Goal: Task Accomplishment & Management: Manage account settings

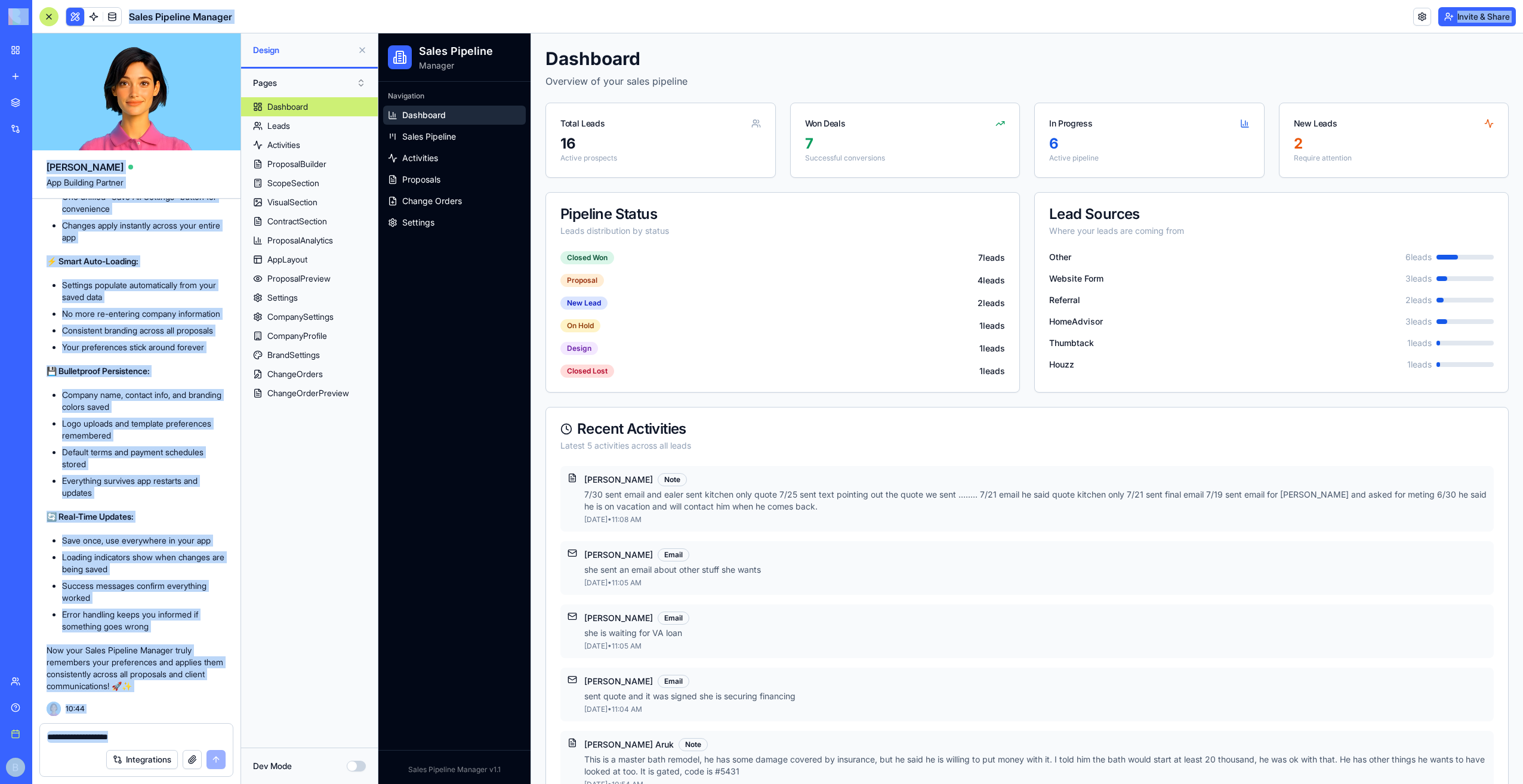
scroll to position [7824, 0]
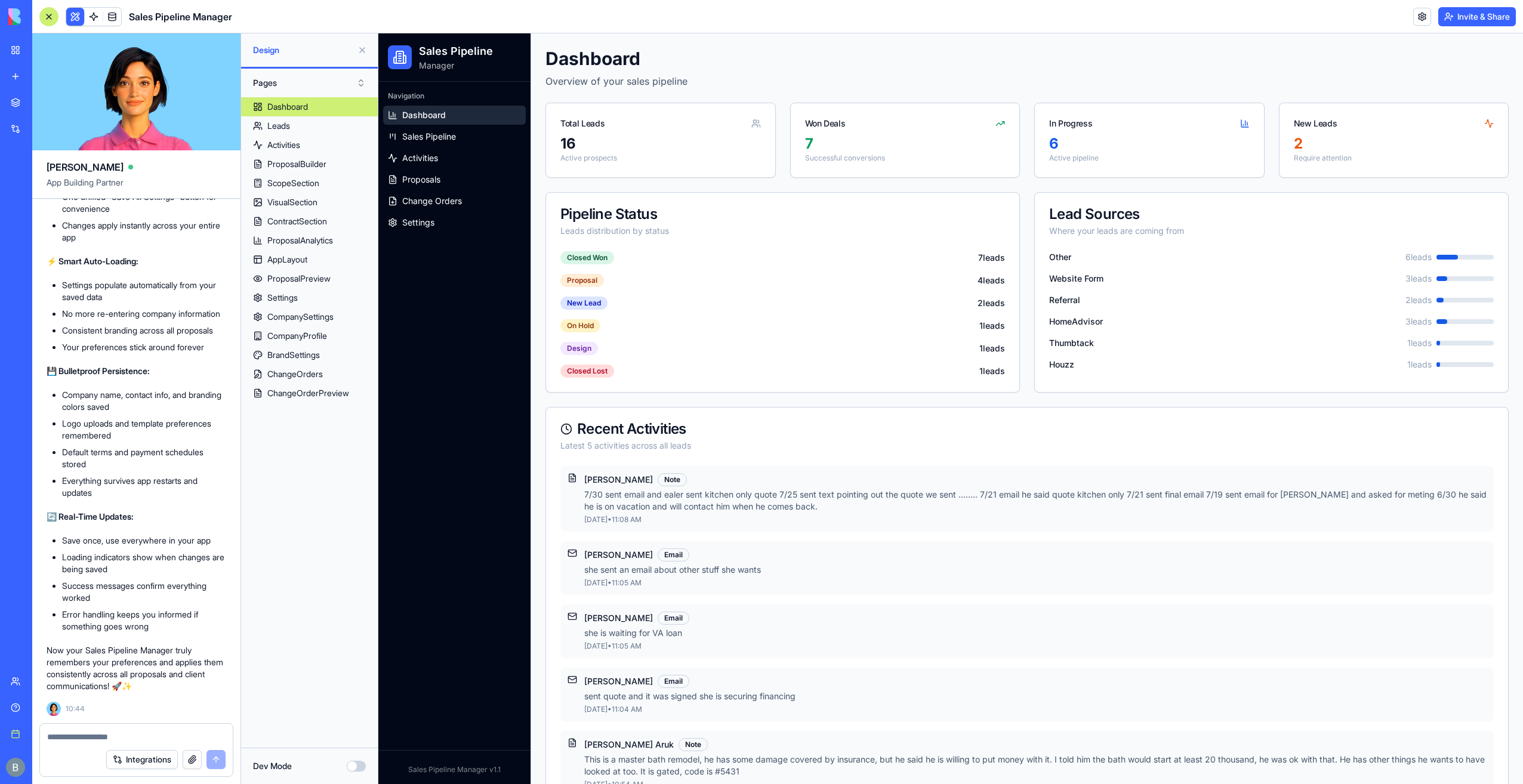
drag, startPoint x: 0, startPoint y: 0, endPoint x: 259, endPoint y: 545, distance: 603.4
click at [259, 545] on div "Dashboard Leads Activities ProposalBuilder ScopeSection VisualSection ContractS…" at bounding box center [310, 418] width 136 height 641
click at [322, 302] on link "Settings" at bounding box center [310, 298] width 136 height 19
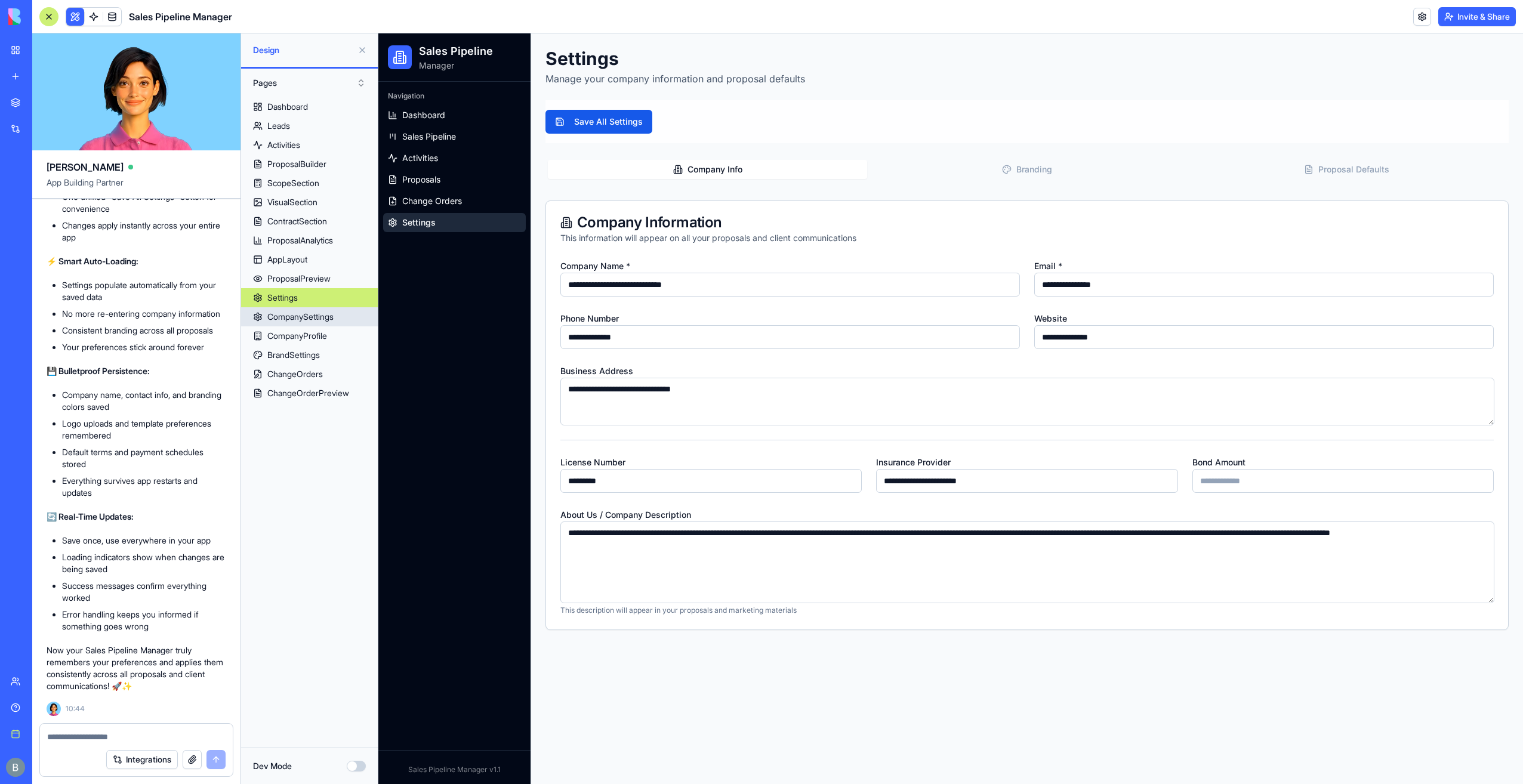
click at [317, 322] on div "CompanySettings" at bounding box center [300, 317] width 66 height 12
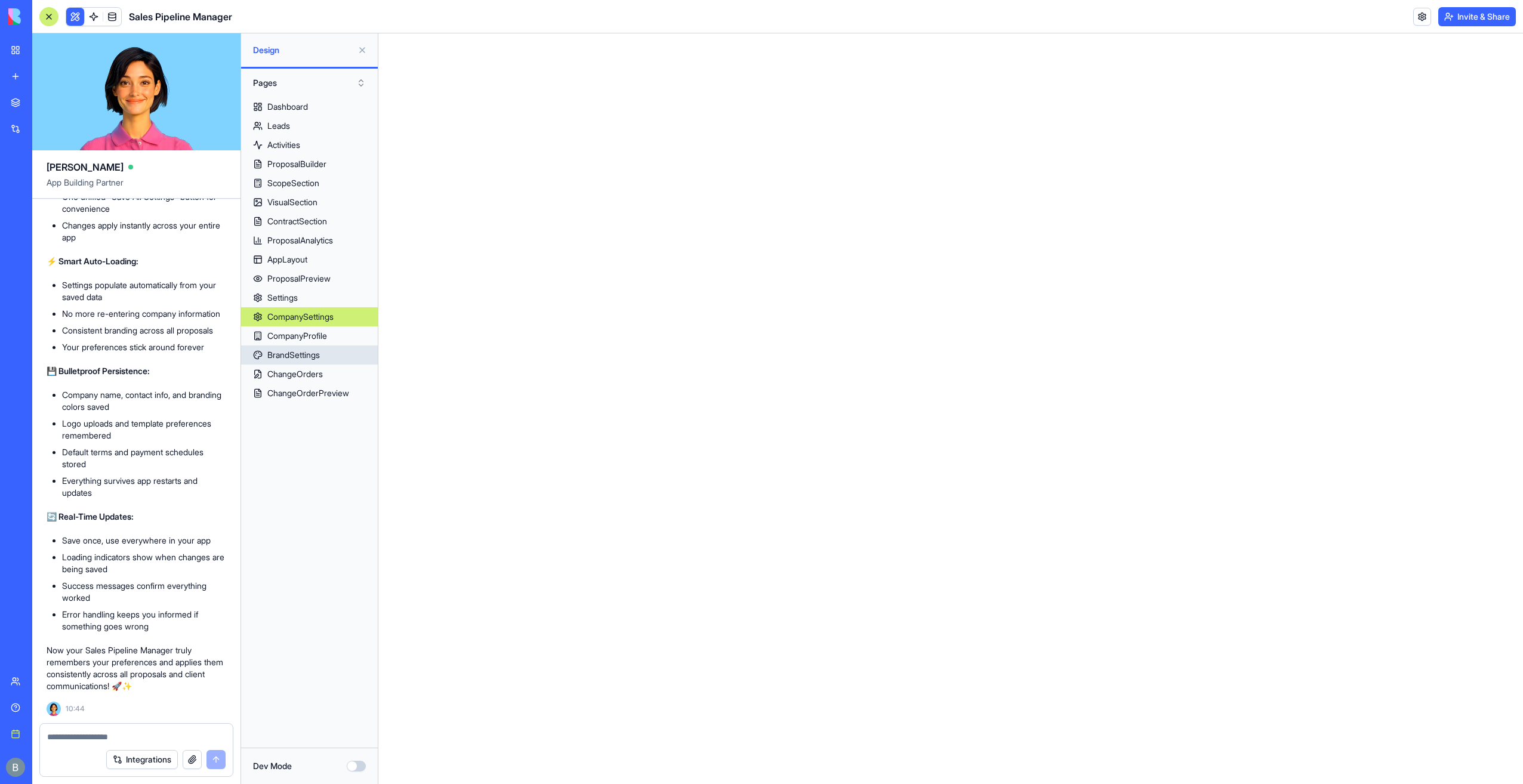
click at [318, 340] on div "CompanyProfile" at bounding box center [297, 336] width 60 height 12
click at [329, 301] on link "Settings" at bounding box center [310, 298] width 136 height 19
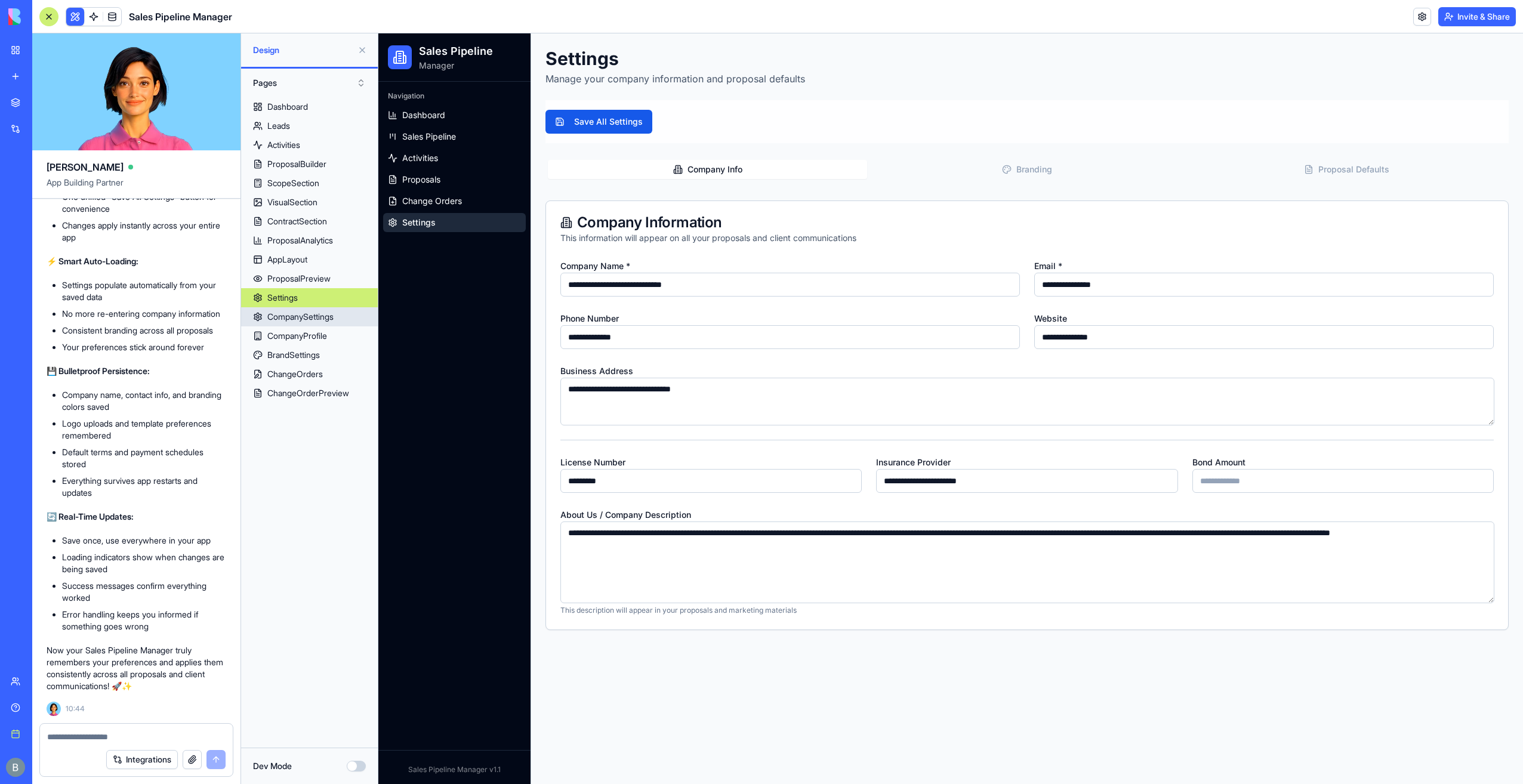
click at [324, 318] on div "CompanySettings" at bounding box center [300, 317] width 66 height 12
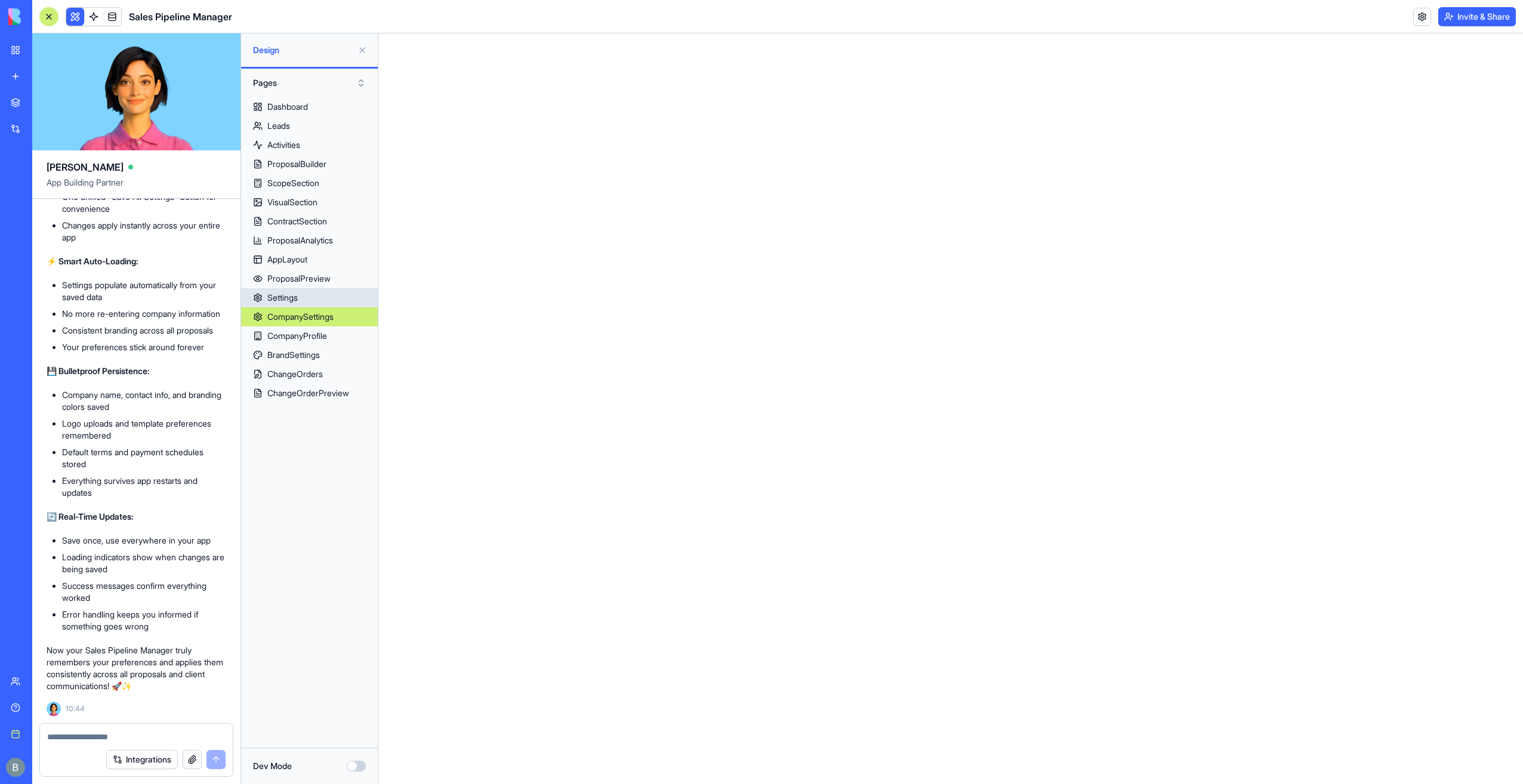
click at [324, 304] on link "Settings" at bounding box center [310, 298] width 136 height 19
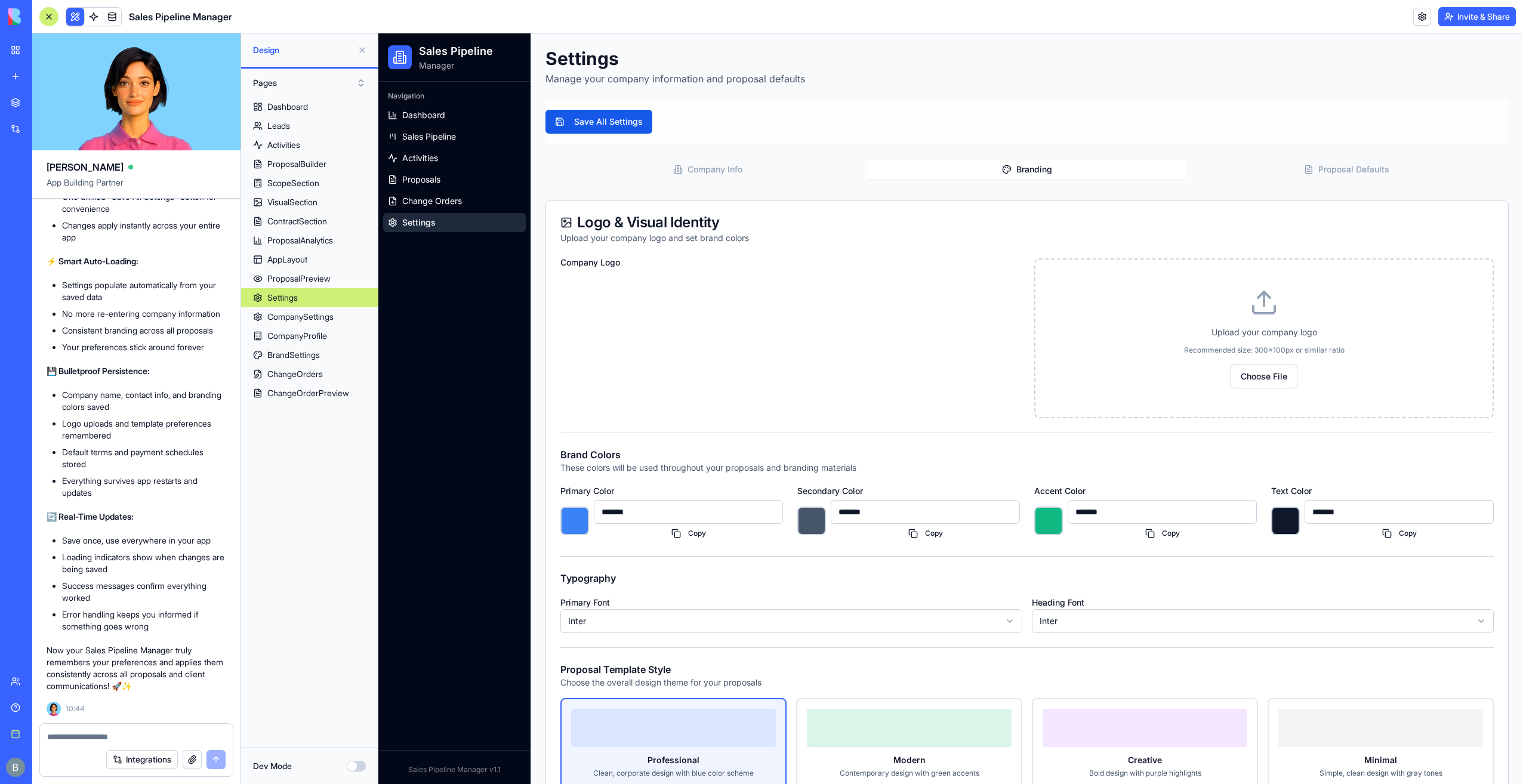
click at [974, 160] on button "Branding" at bounding box center [1027, 170] width 319 height 19
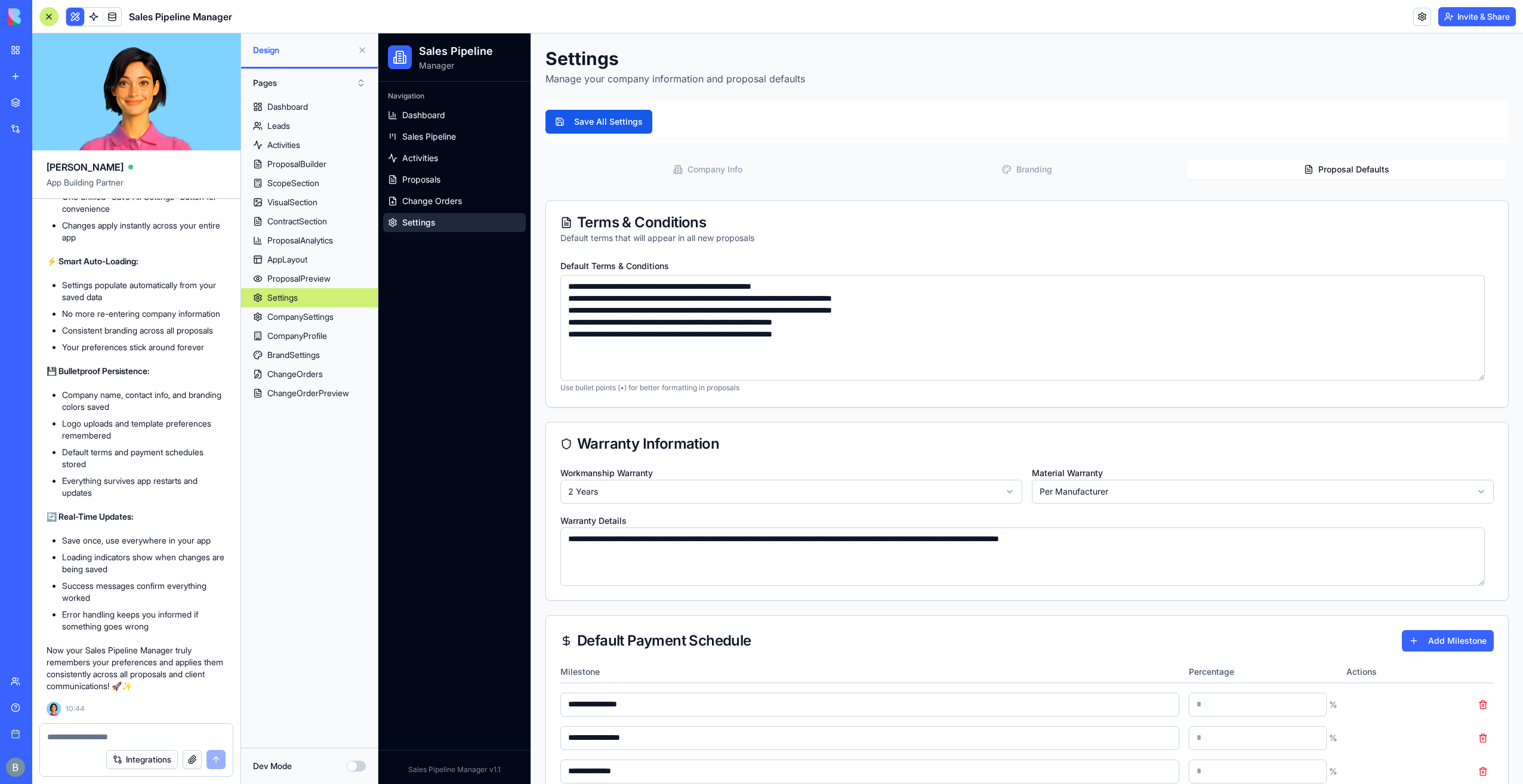
click at [1385, 170] on button "Proposal Defaults" at bounding box center [1346, 170] width 319 height 19
click at [715, 167] on button "Company Info" at bounding box center [708, 170] width 319 height 19
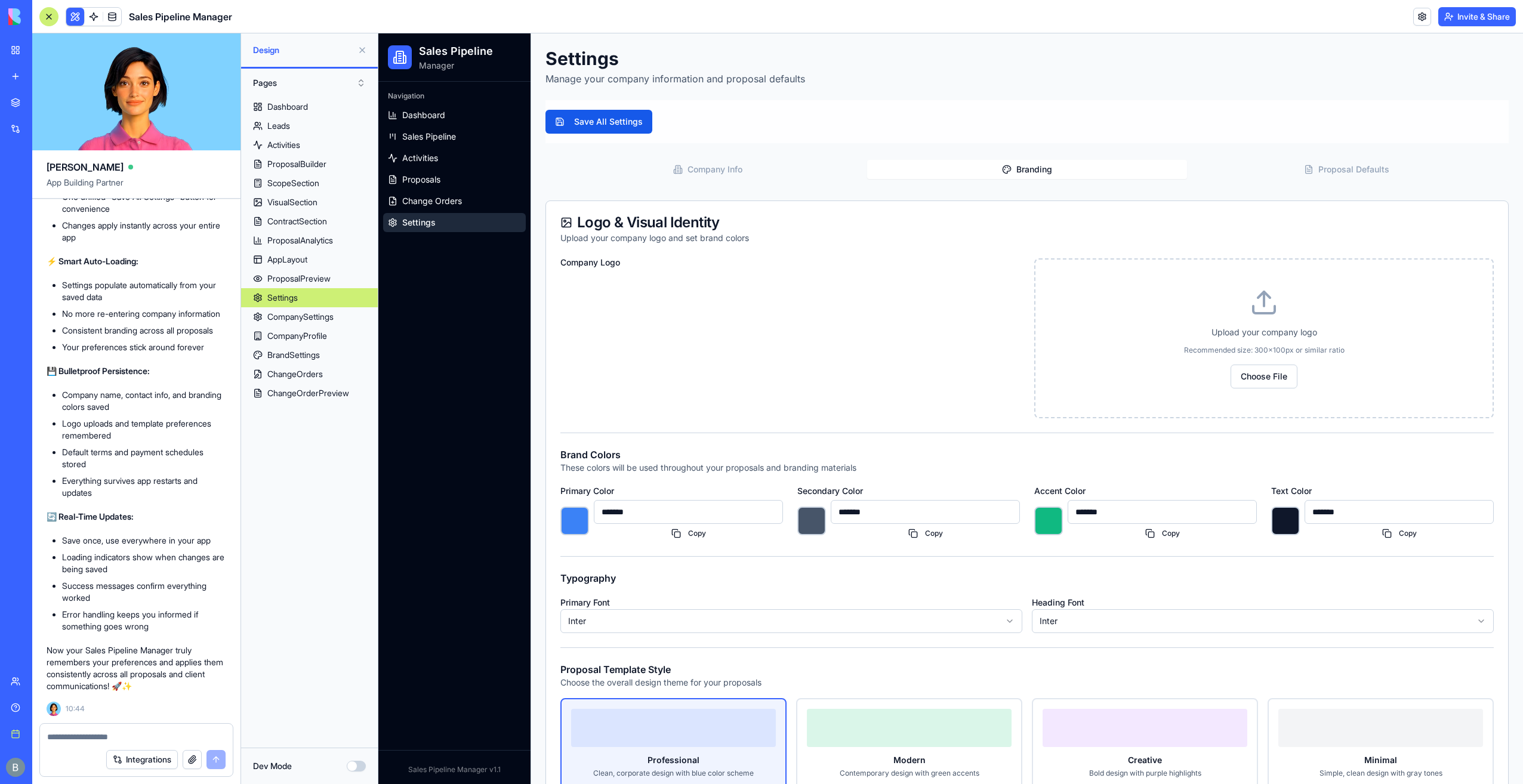
click at [1013, 162] on button "Branding" at bounding box center [1027, 170] width 319 height 19
click at [819, 159] on div "Company Info Branding Proposal Defaults" at bounding box center [1027, 169] width 963 height 24
click at [797, 172] on button "Company Info" at bounding box center [708, 170] width 319 height 19
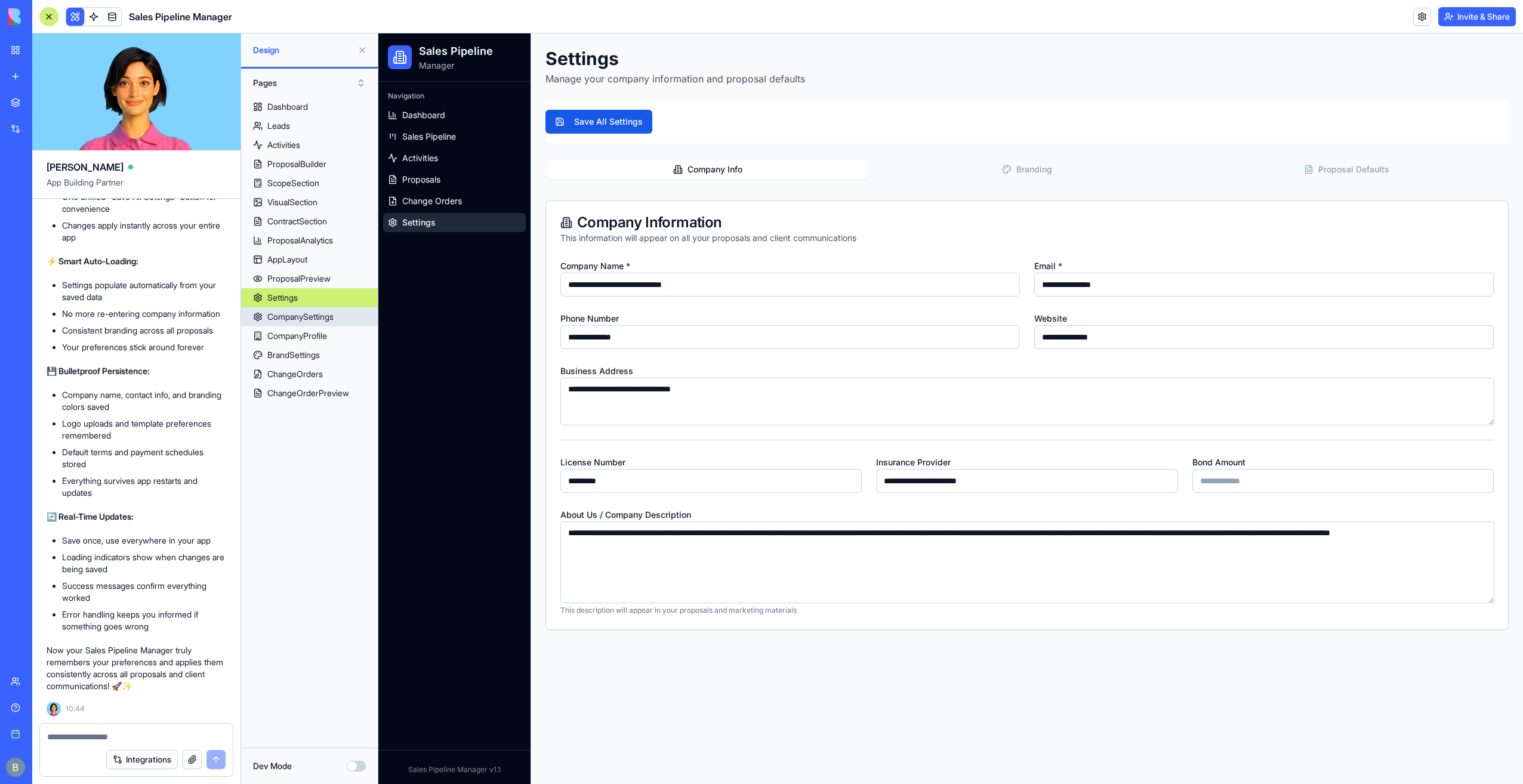
click at [307, 314] on div "CompanySettings" at bounding box center [300, 317] width 66 height 12
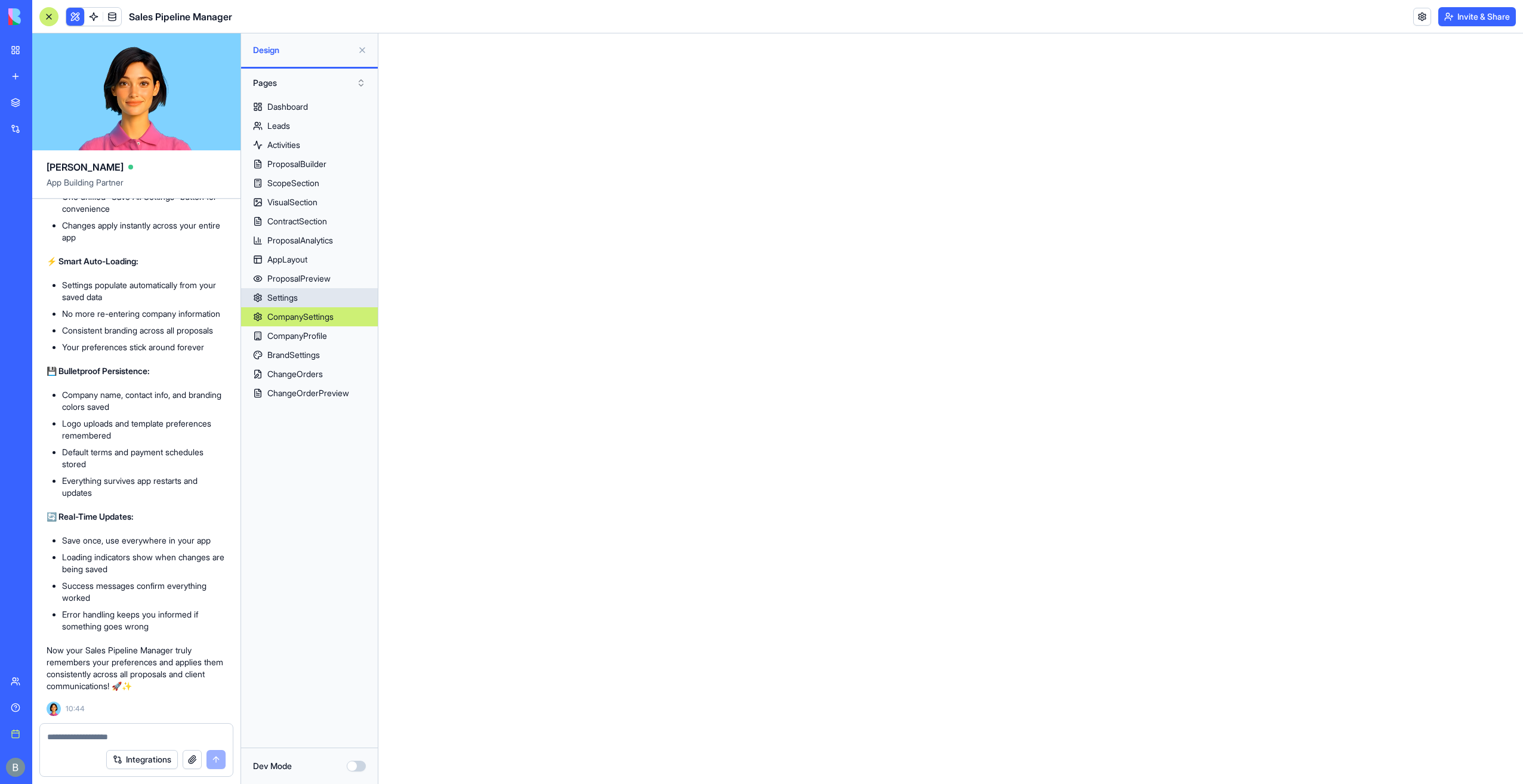
click at [310, 299] on link "Settings" at bounding box center [310, 298] width 136 height 19
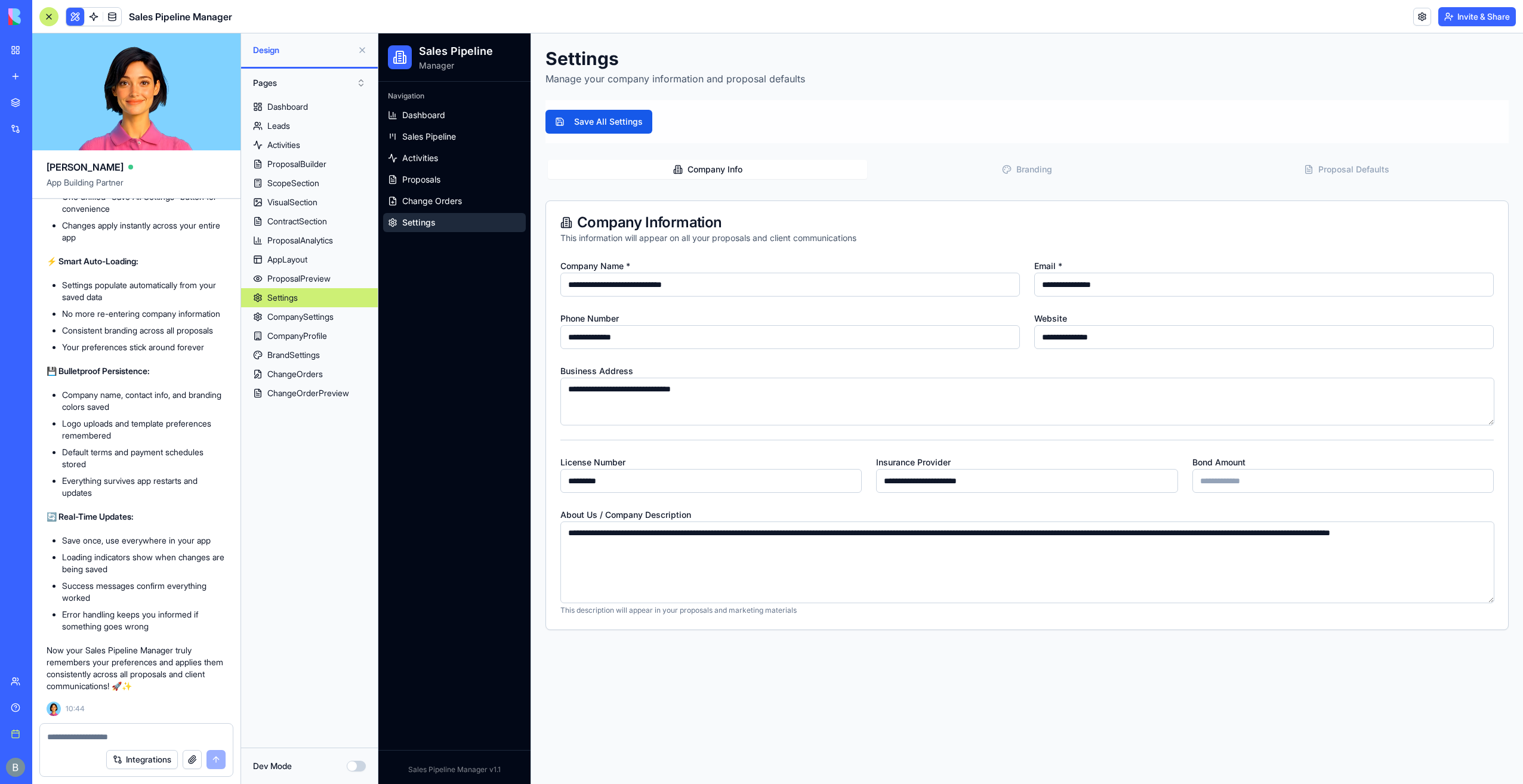
click at [42, 13] on div at bounding box center [49, 17] width 19 height 19
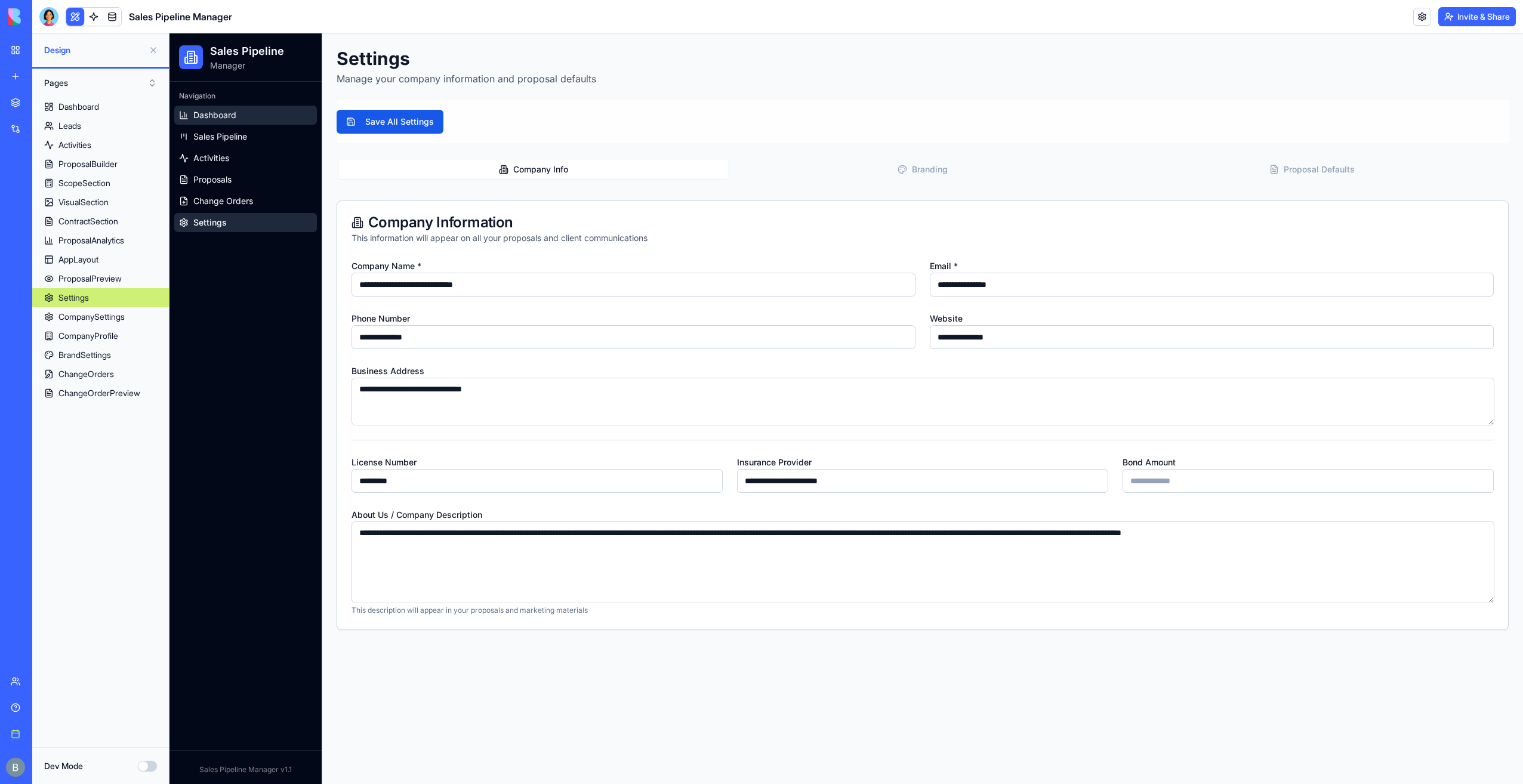
click at [226, 108] on link "Dashboard" at bounding box center [245, 115] width 142 height 19
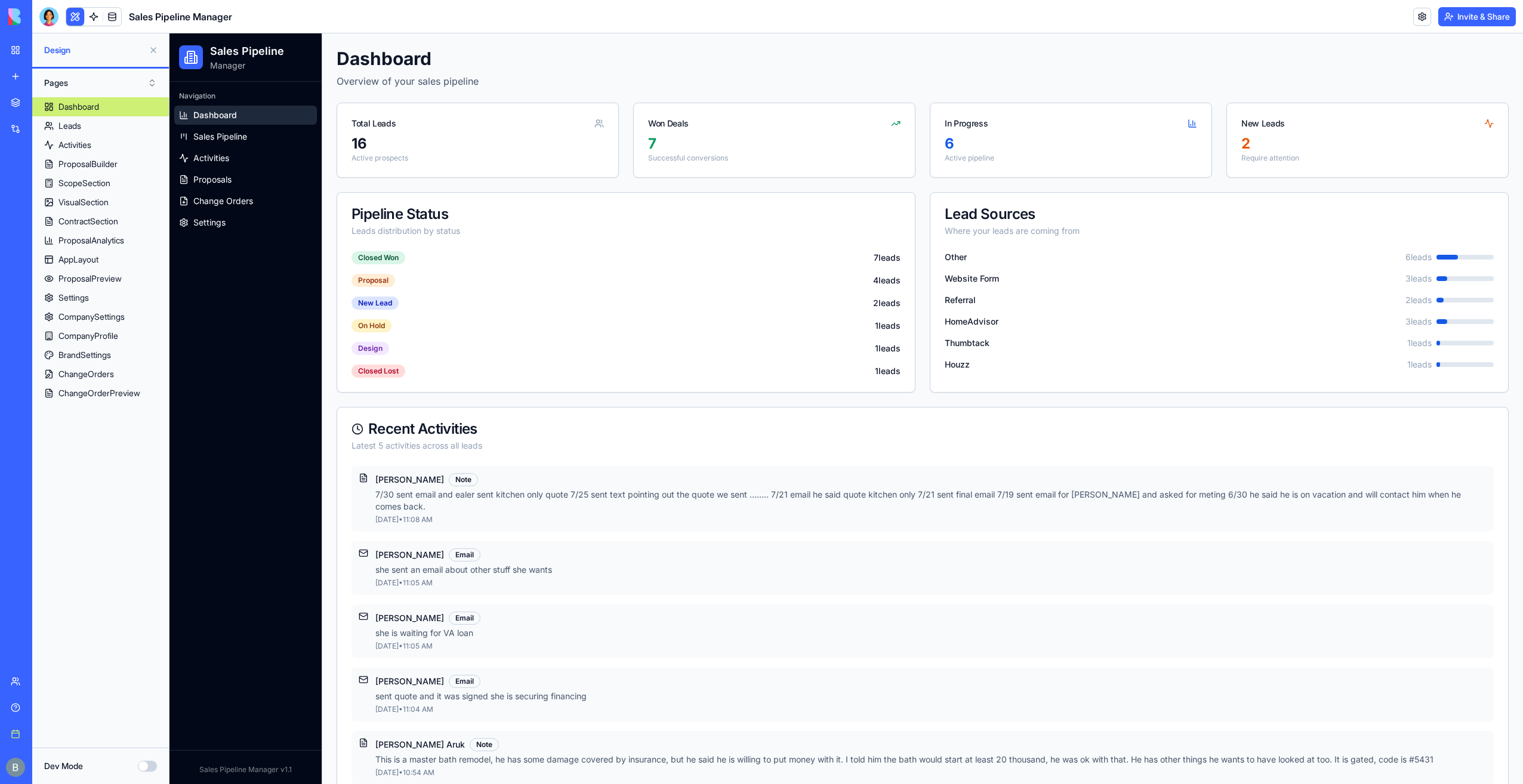
drag, startPoint x: 1494, startPoint y: 31, endPoint x: 1489, endPoint y: 22, distance: 10.3
click at [1489, 22] on header "Sales Pipeline Manager Invite & Share" at bounding box center [777, 16] width 1491 height 33
drag, startPoint x: 1489, startPoint y: 22, endPoint x: 1485, endPoint y: 14, distance: 8.9
click at [1485, 14] on button "Invite & Share" at bounding box center [1477, 17] width 78 height 19
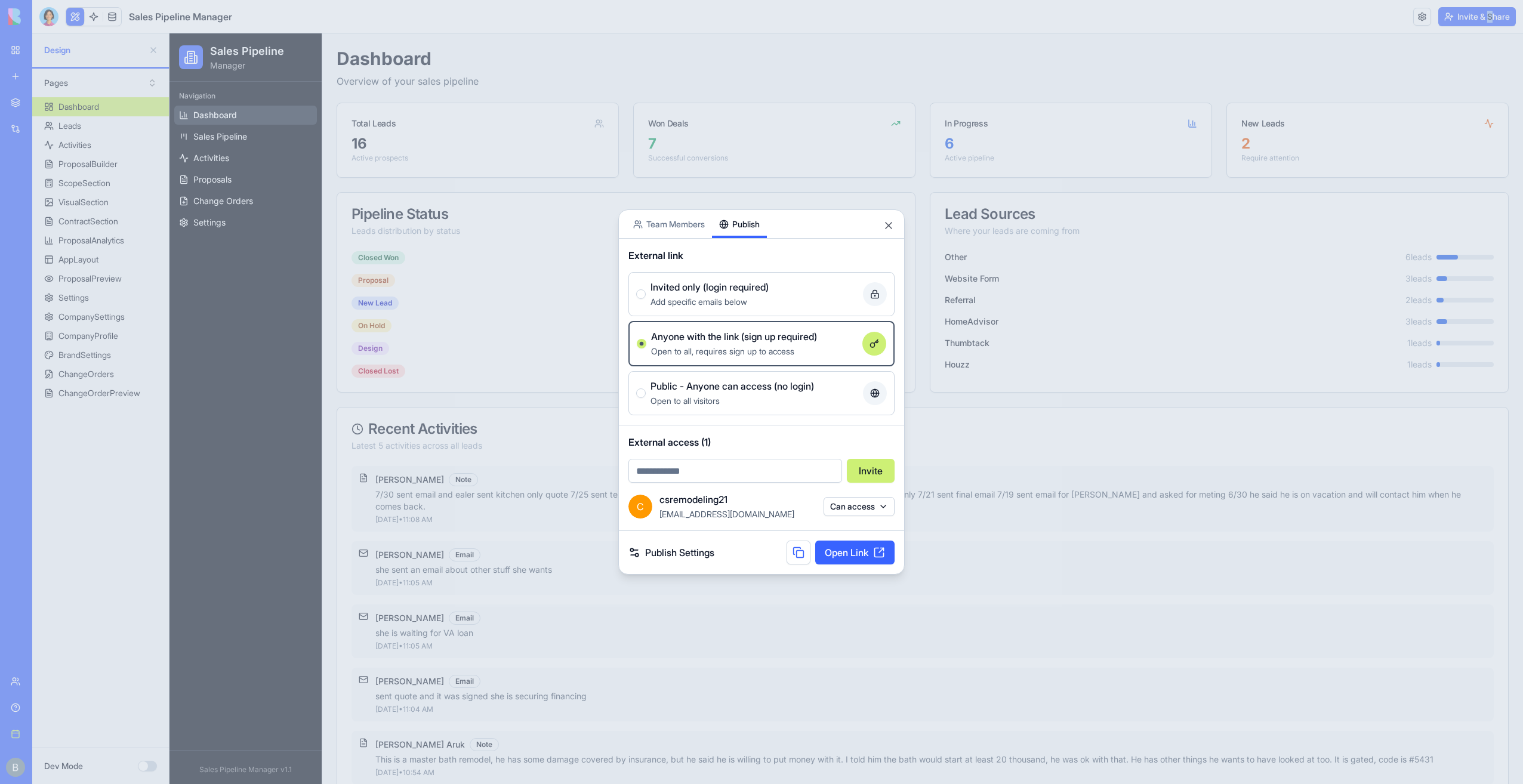
click at [755, 280] on div "Share App Team Members Publish External link Invited only (login required) Add …" at bounding box center [762, 392] width 286 height 365
click at [789, 301] on div "Add specific emails below" at bounding box center [754, 301] width 208 height 14
click at [646, 299] on button "Invited only (login required) Add specific emails below" at bounding box center [641, 295] width 10 height 10
click at [693, 558] on link "Publish Settings" at bounding box center [672, 552] width 86 height 14
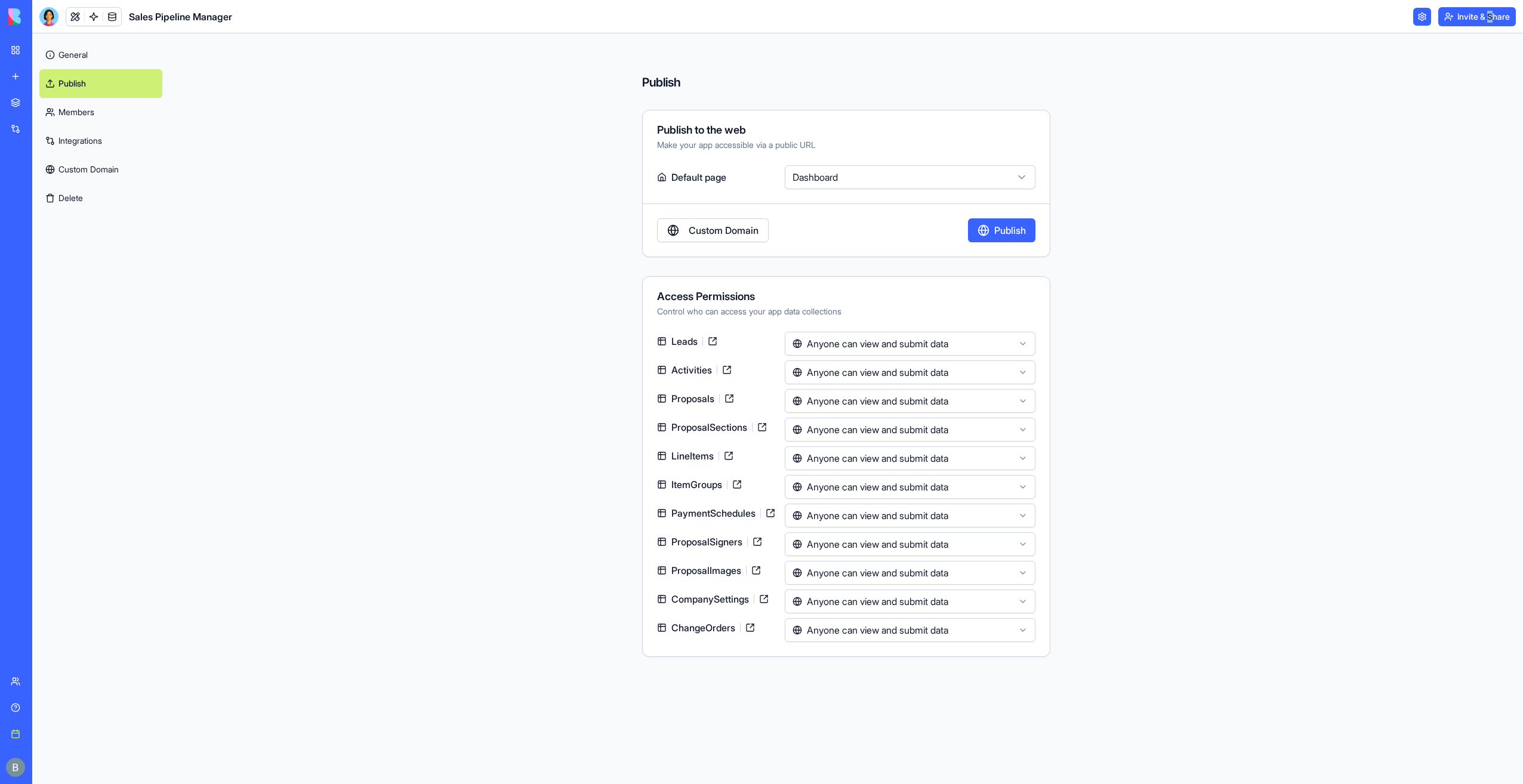
click at [112, 175] on link "Custom Domain" at bounding box center [101, 170] width 123 height 29
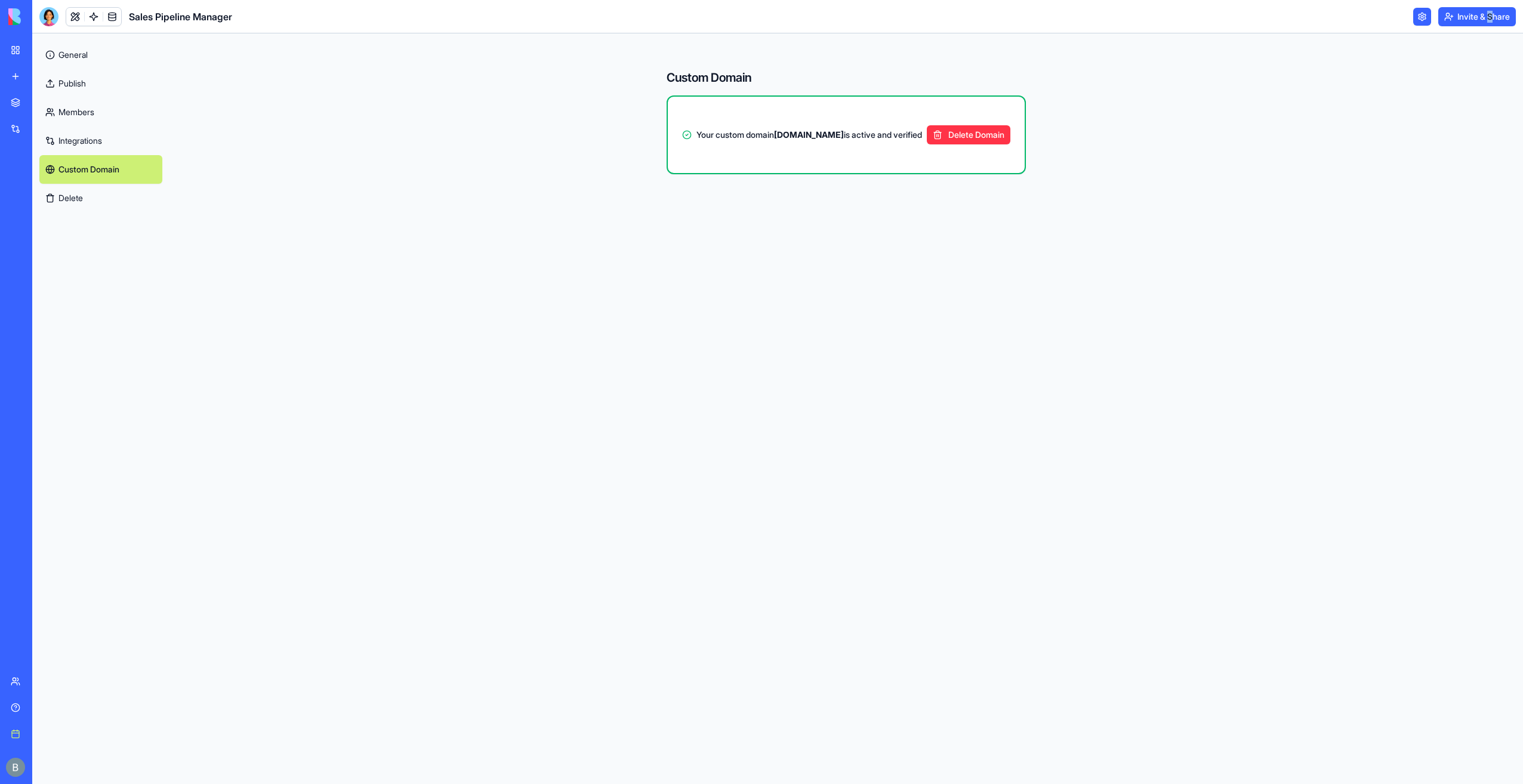
click at [127, 55] on link "General" at bounding box center [101, 55] width 123 height 29
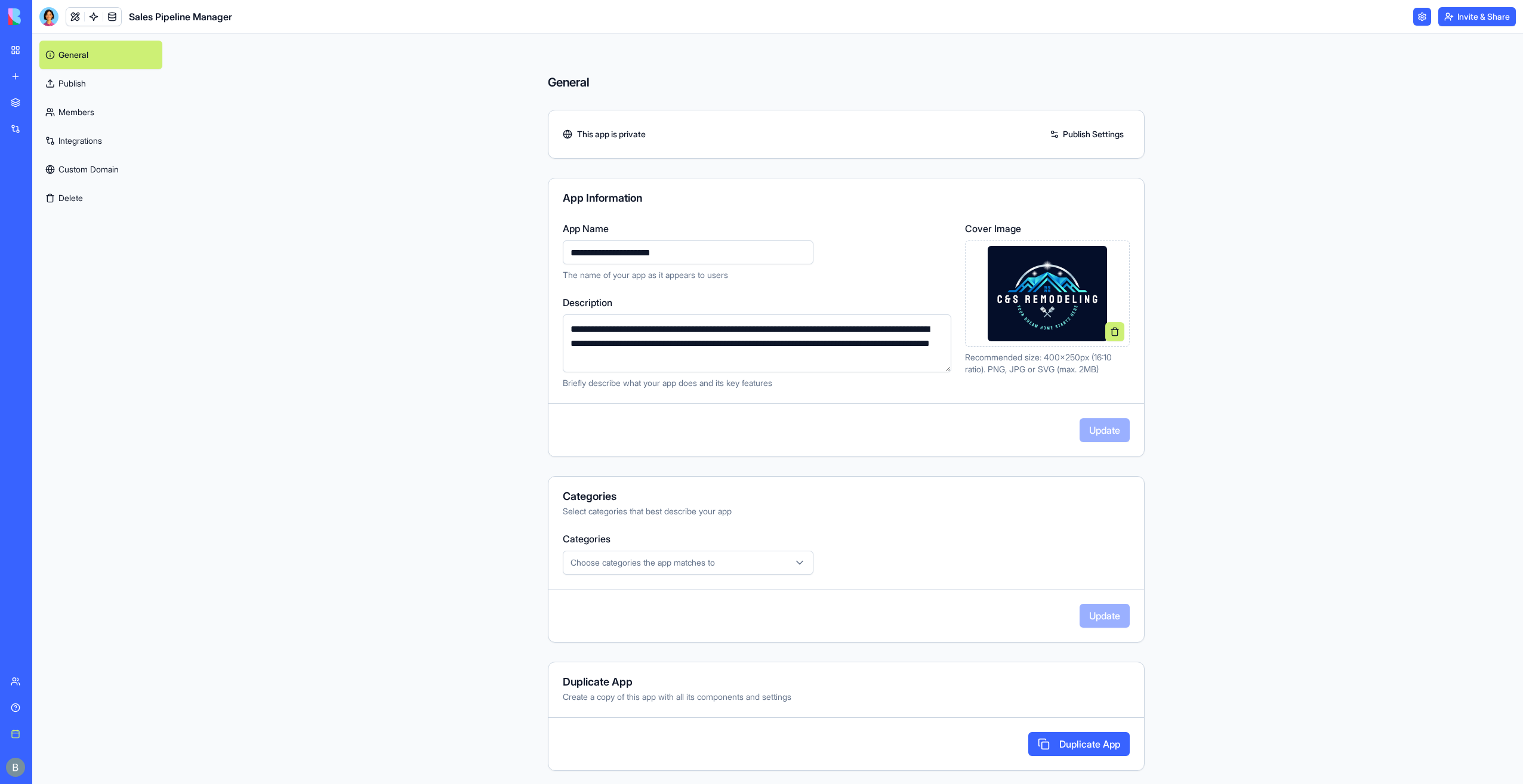
drag, startPoint x: 800, startPoint y: 359, endPoint x: 505, endPoint y: 314, distance: 298.4
click at [553, 314] on div "**********" at bounding box center [847, 305] width 596 height 168
drag, startPoint x: 496, startPoint y: 314, endPoint x: 444, endPoint y: 285, distance: 59.5
click at [496, 314] on div "**********" at bounding box center [846, 408] width 764 height 751
click at [108, 43] on div "Data Data" at bounding box center [112, 40] width 29 height 17
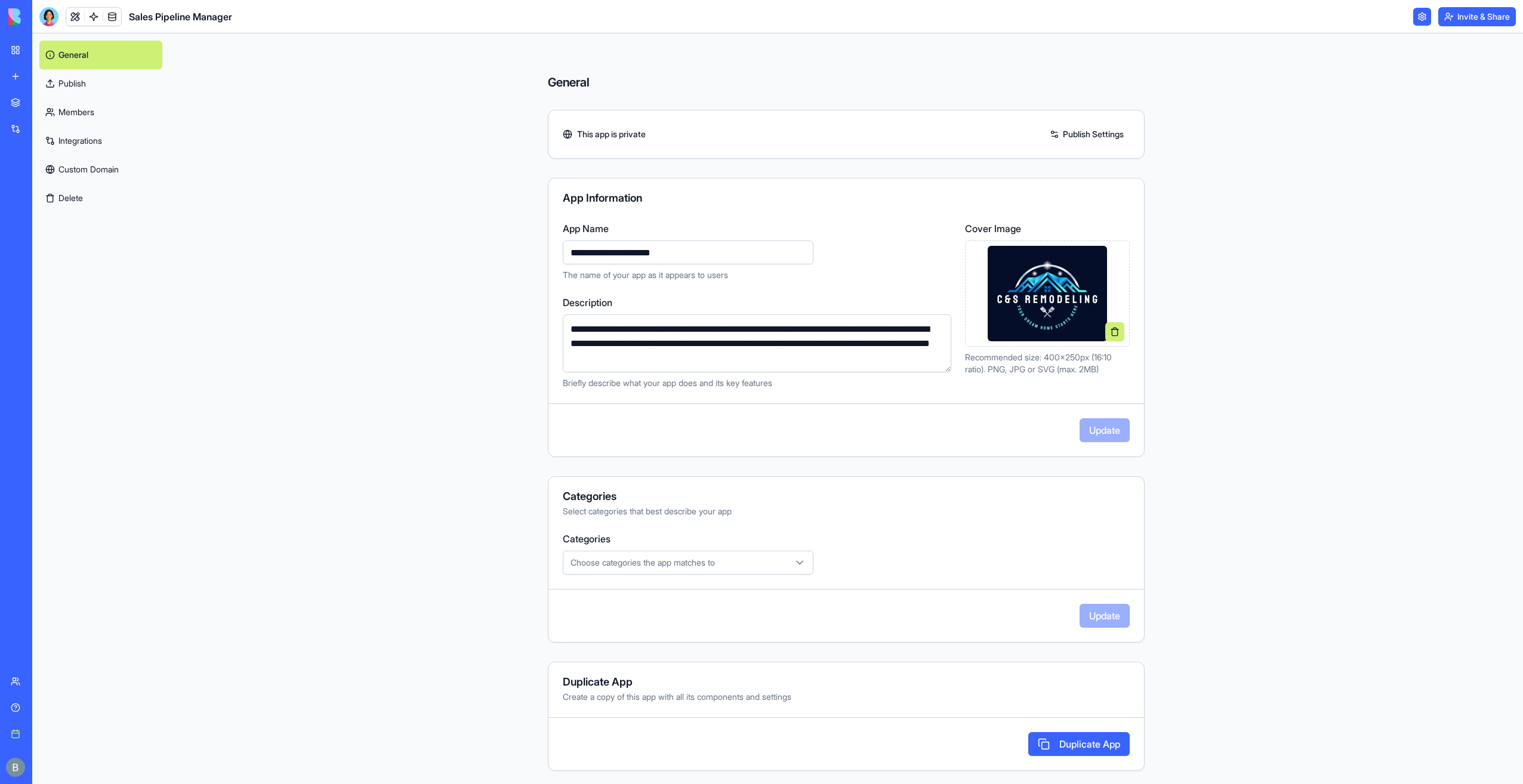
click at [98, 63] on link "General" at bounding box center [101, 55] width 123 height 29
click at [55, 18] on div at bounding box center [49, 17] width 19 height 19
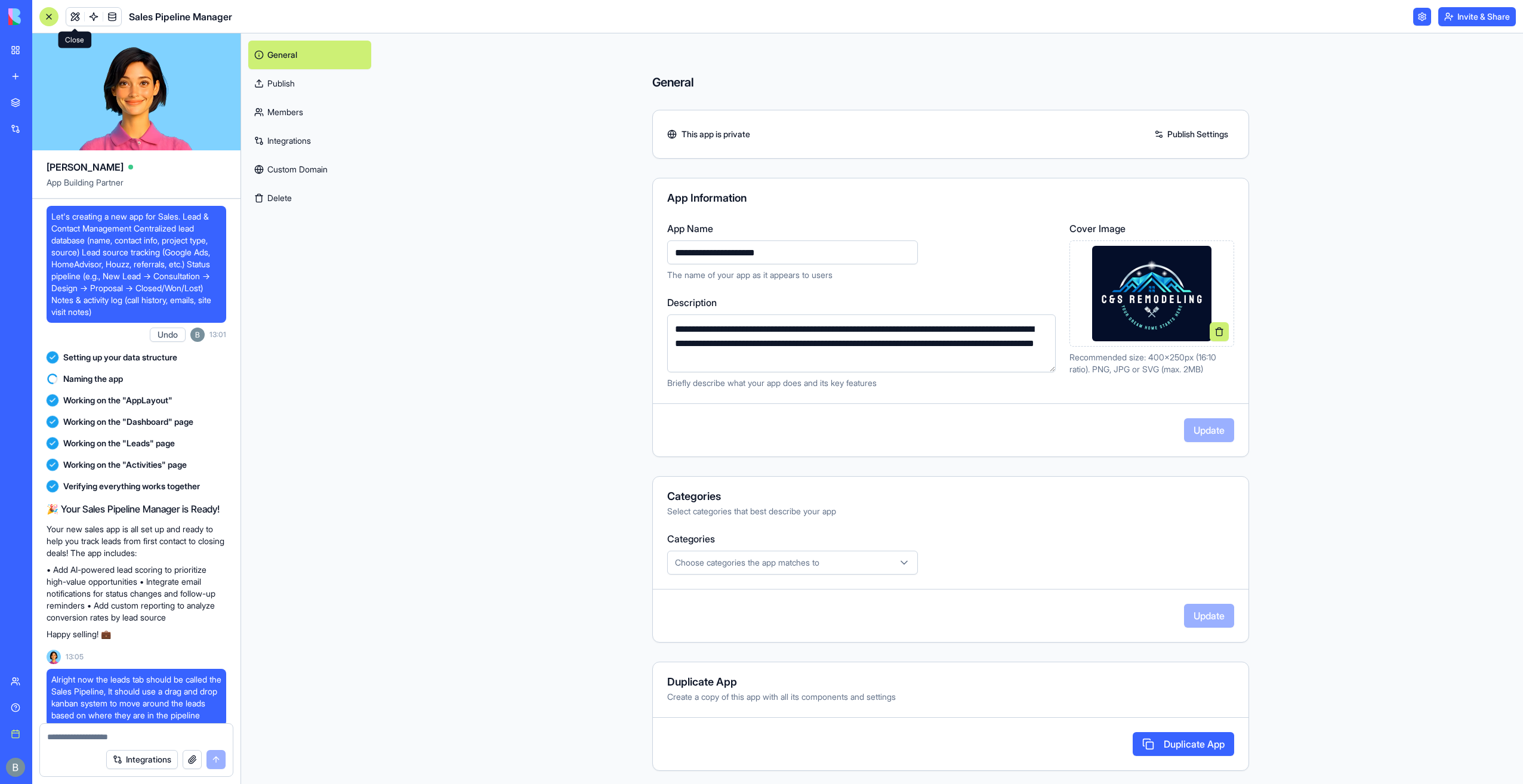
click at [70, 18] on link at bounding box center [75, 16] width 18 height 18
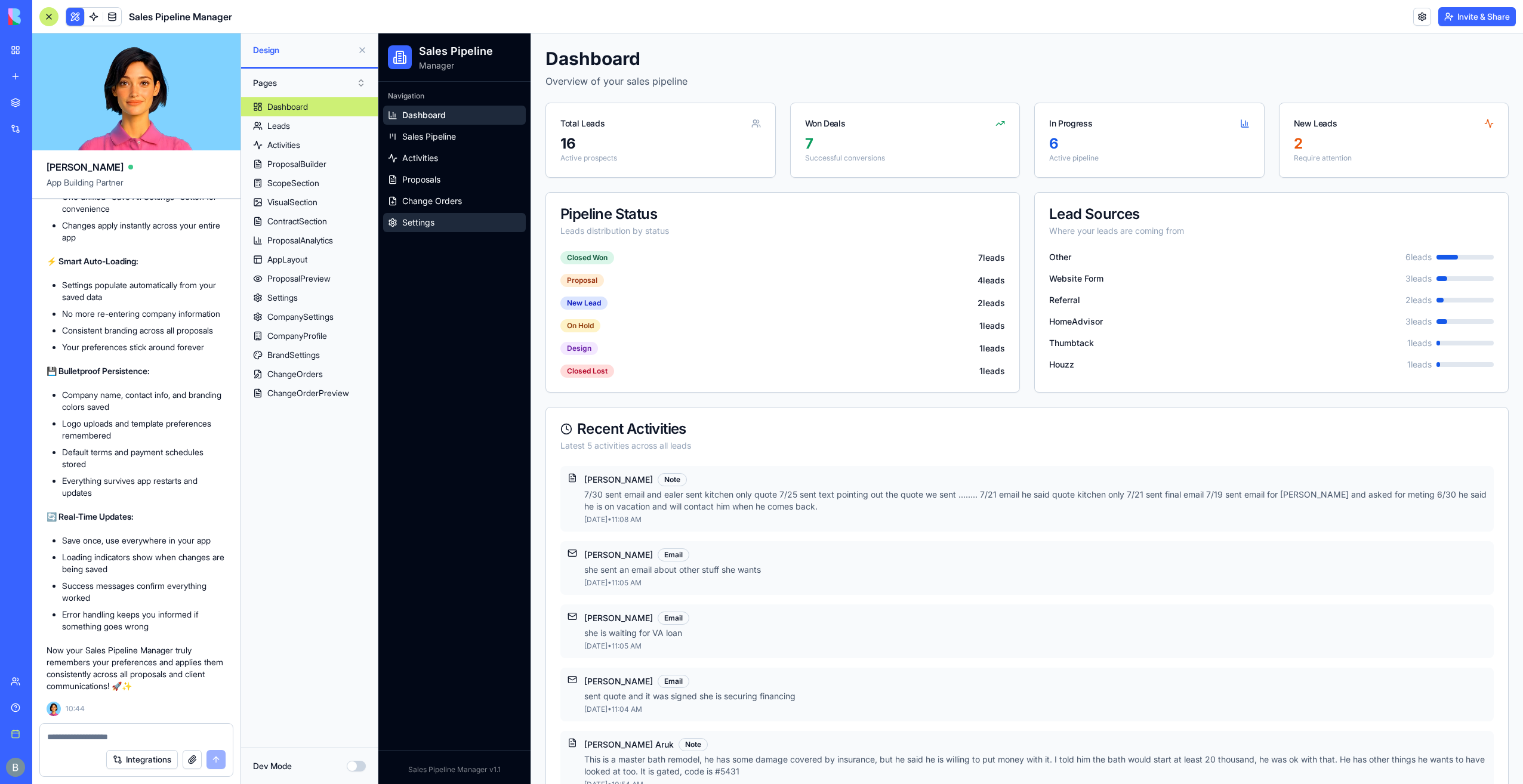
click at [458, 230] on link "Settings" at bounding box center [454, 223] width 142 height 19
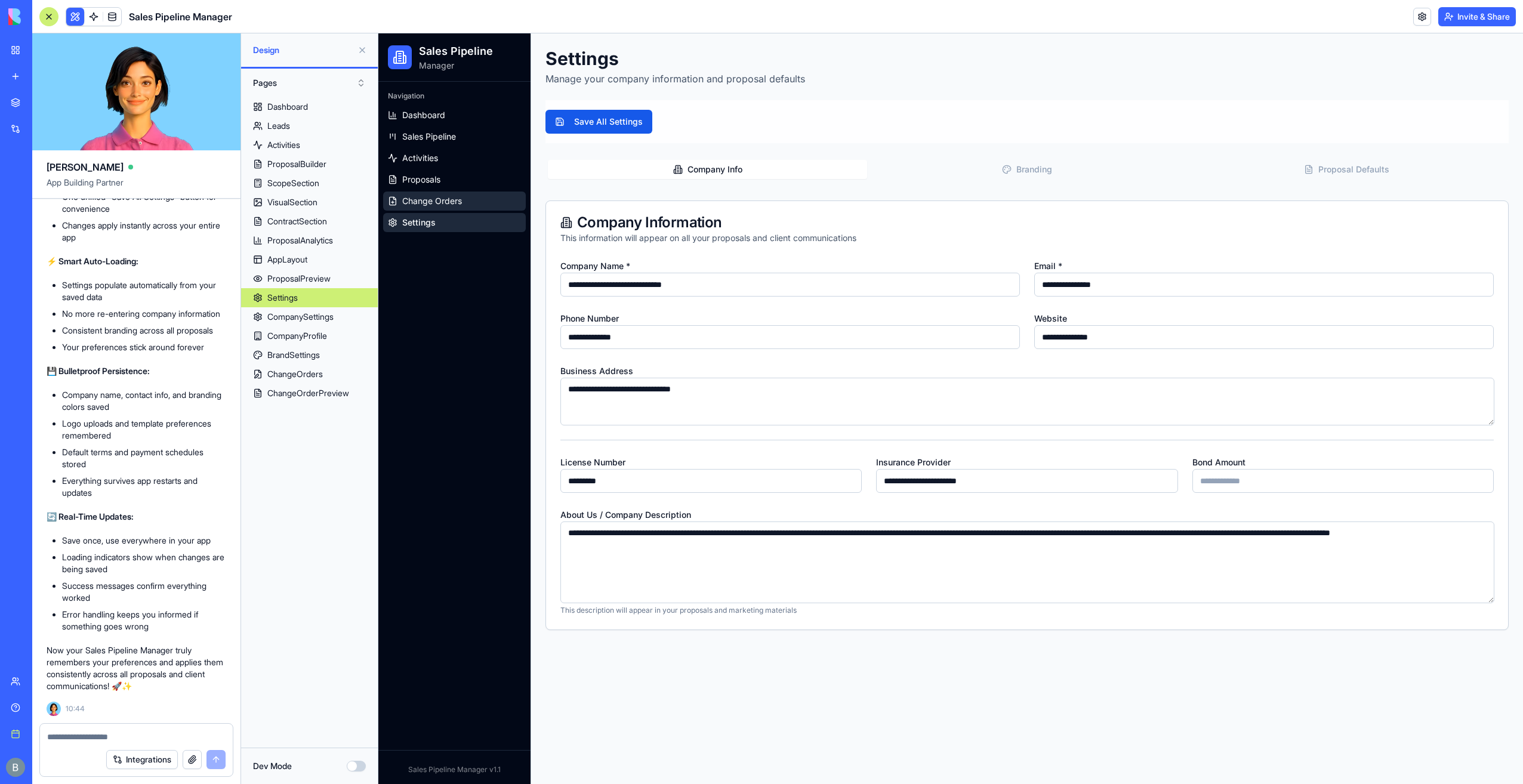
click at [464, 202] on link "Change Orders" at bounding box center [454, 201] width 142 height 19
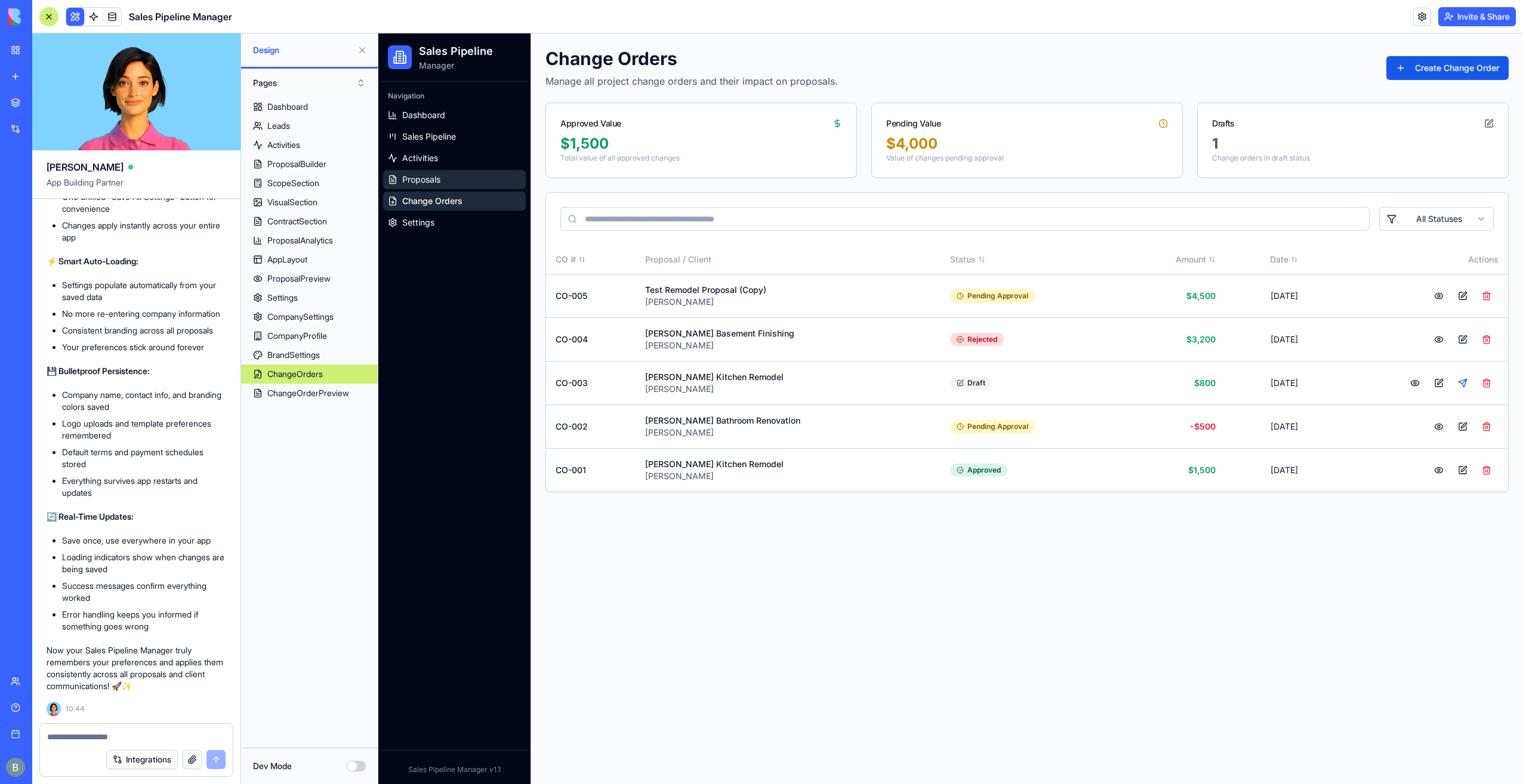
click at [460, 172] on link "Proposals" at bounding box center [454, 180] width 142 height 19
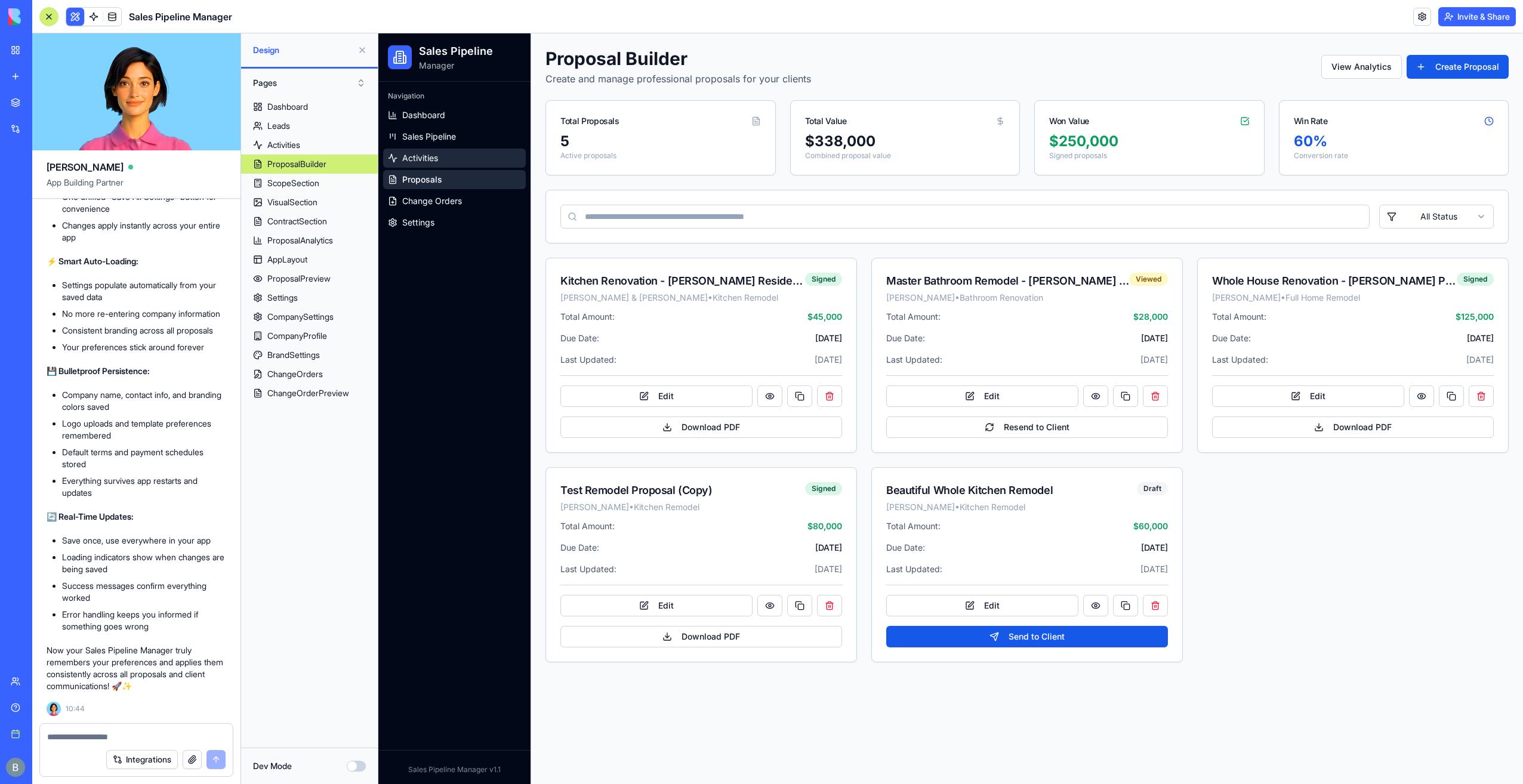
click at [455, 152] on link "Activities" at bounding box center [454, 158] width 142 height 19
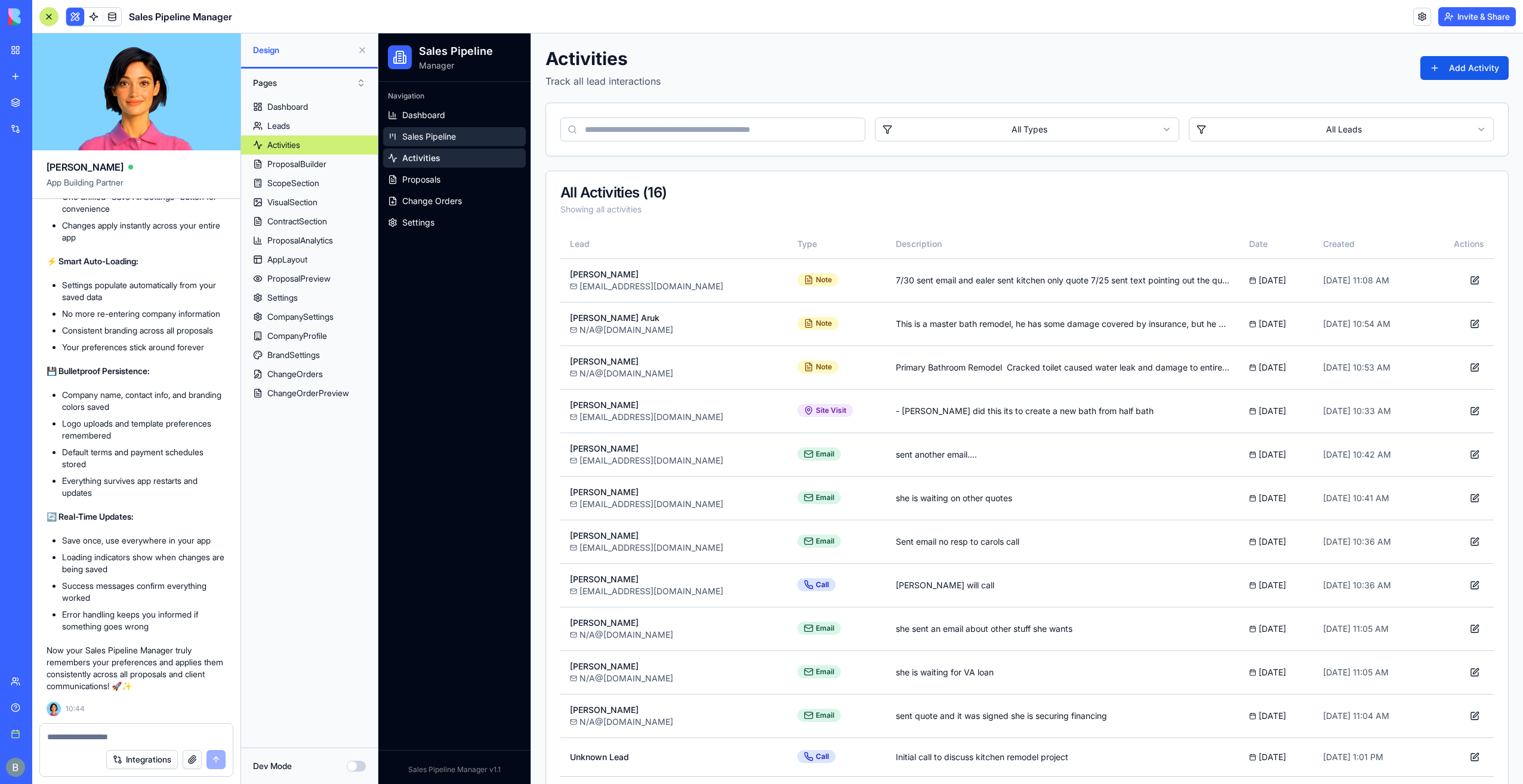
click at [453, 140] on span "Sales Pipeline" at bounding box center [429, 137] width 54 height 12
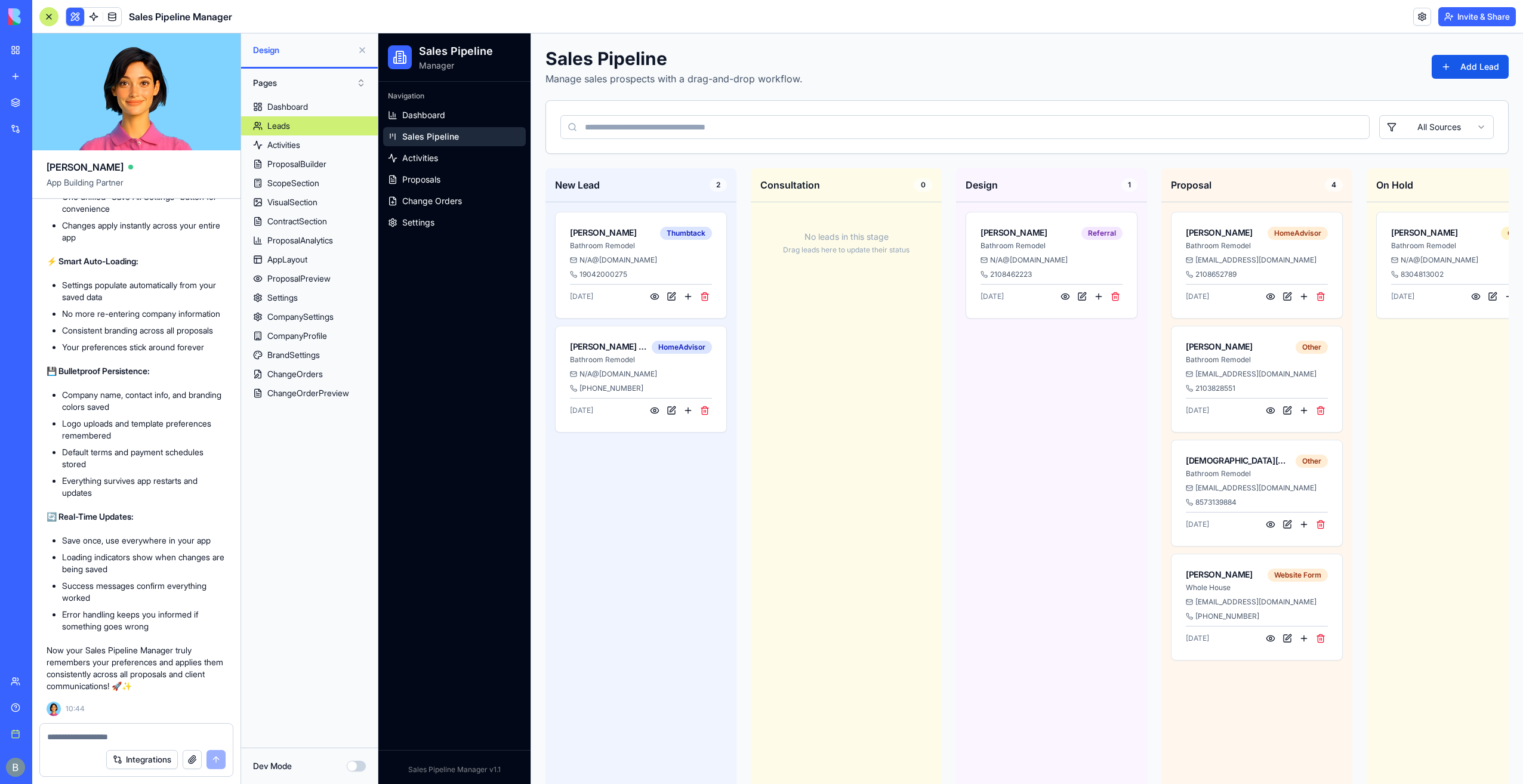
click at [451, 117] on link "Dashboard" at bounding box center [454, 115] width 142 height 19
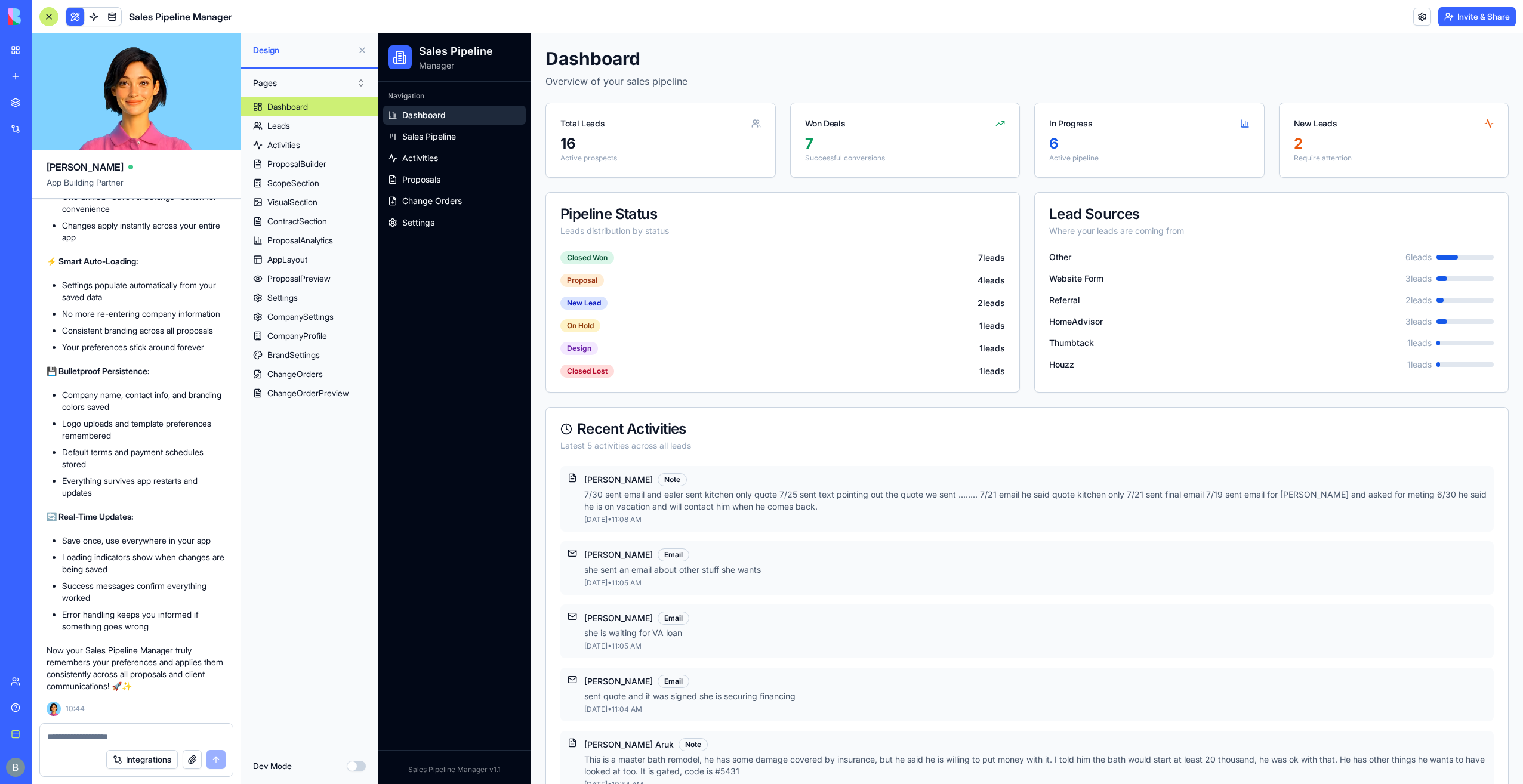
click at [466, 324] on div "Navigation Dashboard Sales Pipeline Activities Proposals Change Orders Settings" at bounding box center [454, 416] width 152 height 669
click at [96, 741] on textarea at bounding box center [136, 737] width 179 height 12
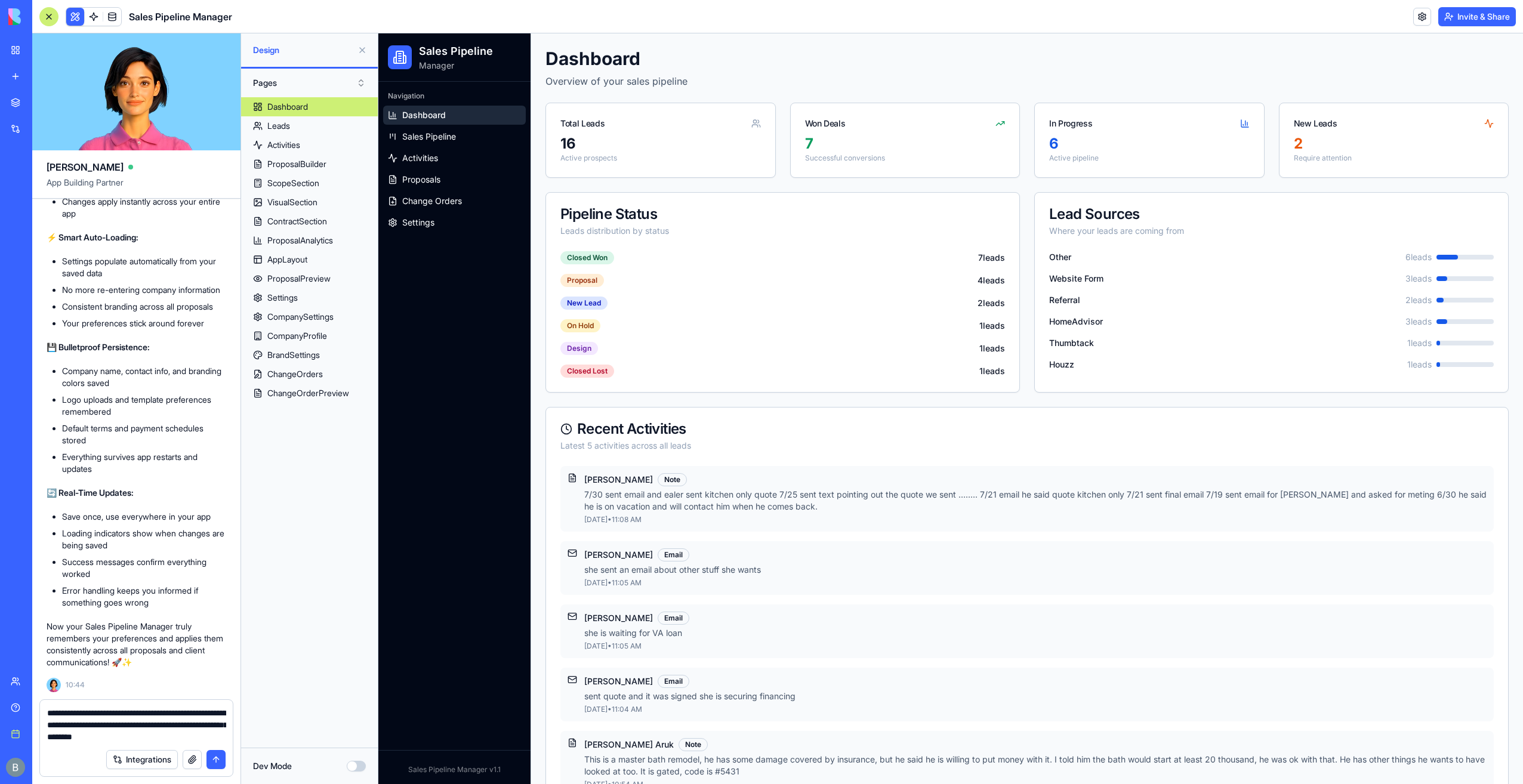
type textarea "**********"
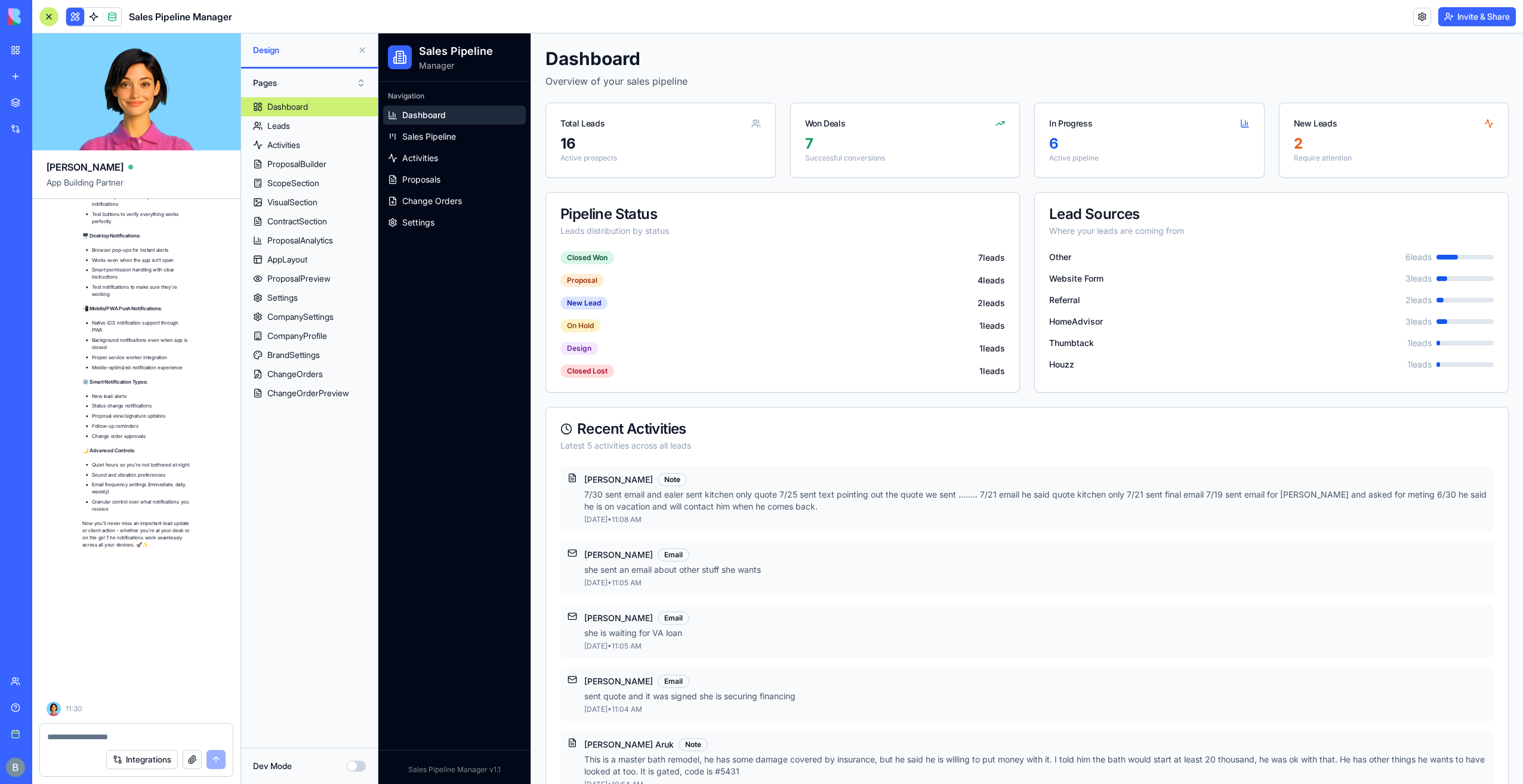
scroll to position [51536, 0]
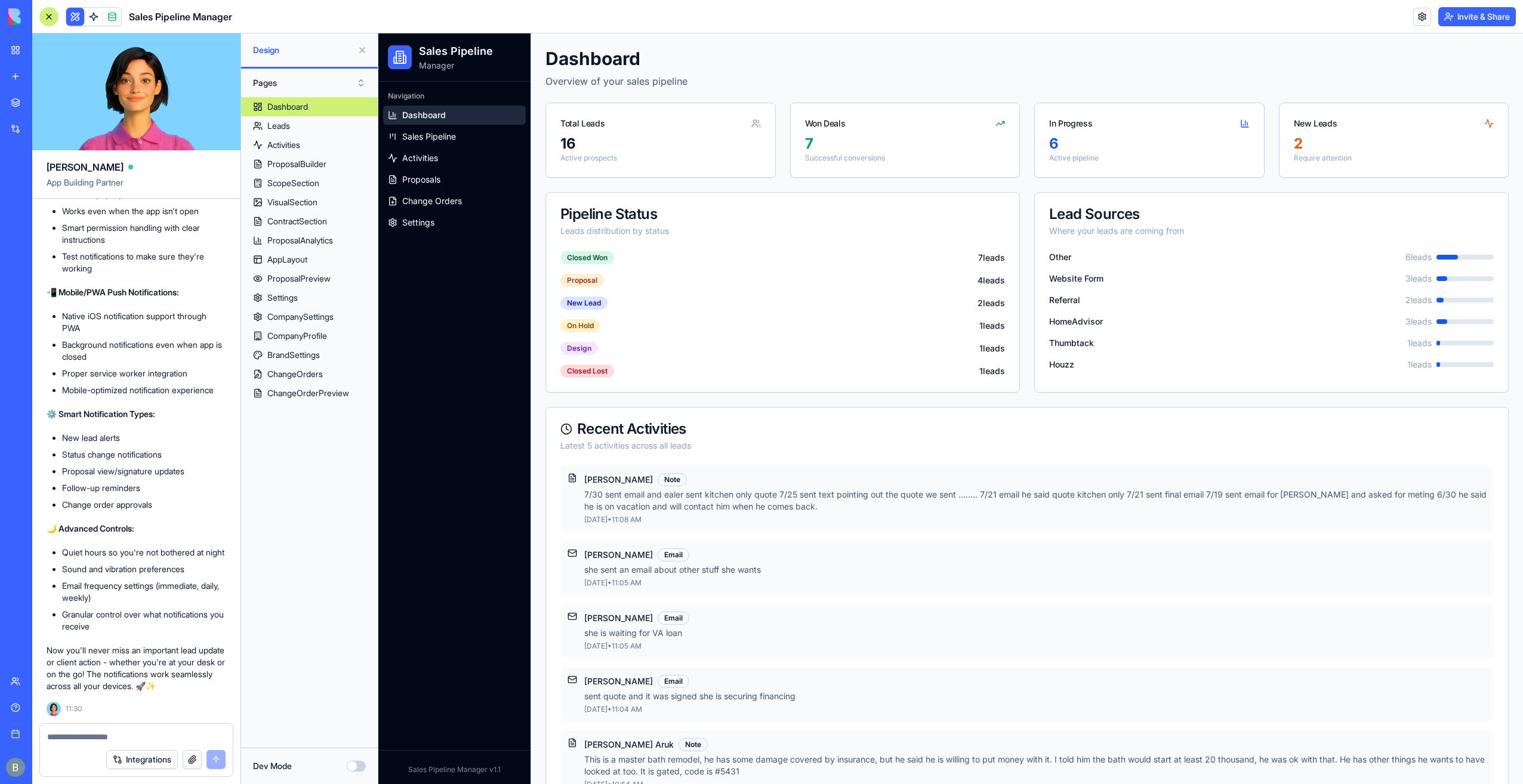
click at [127, 729] on div at bounding box center [136, 734] width 193 height 19
click at [120, 740] on textarea at bounding box center [136, 737] width 179 height 12
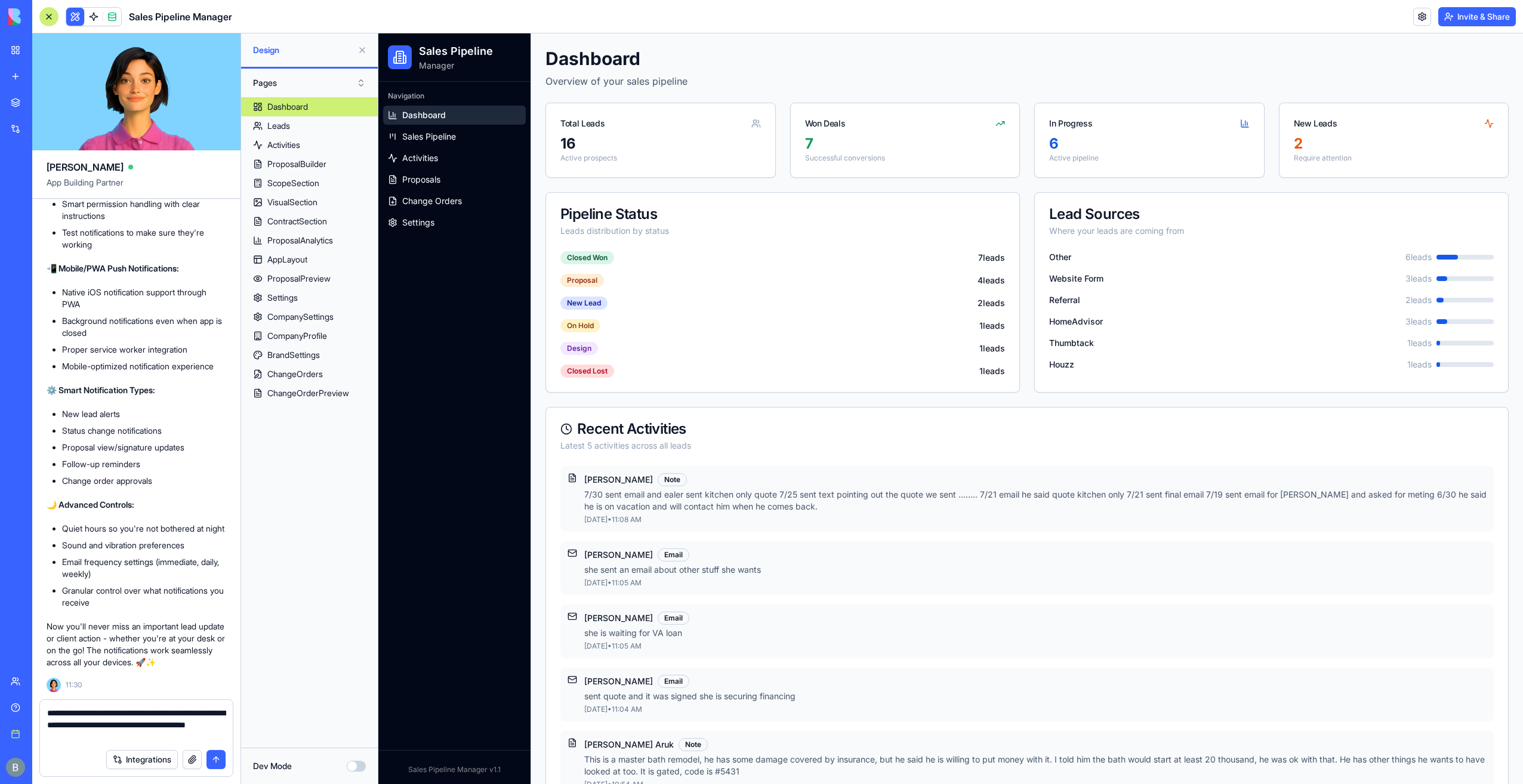
type textarea "**********"
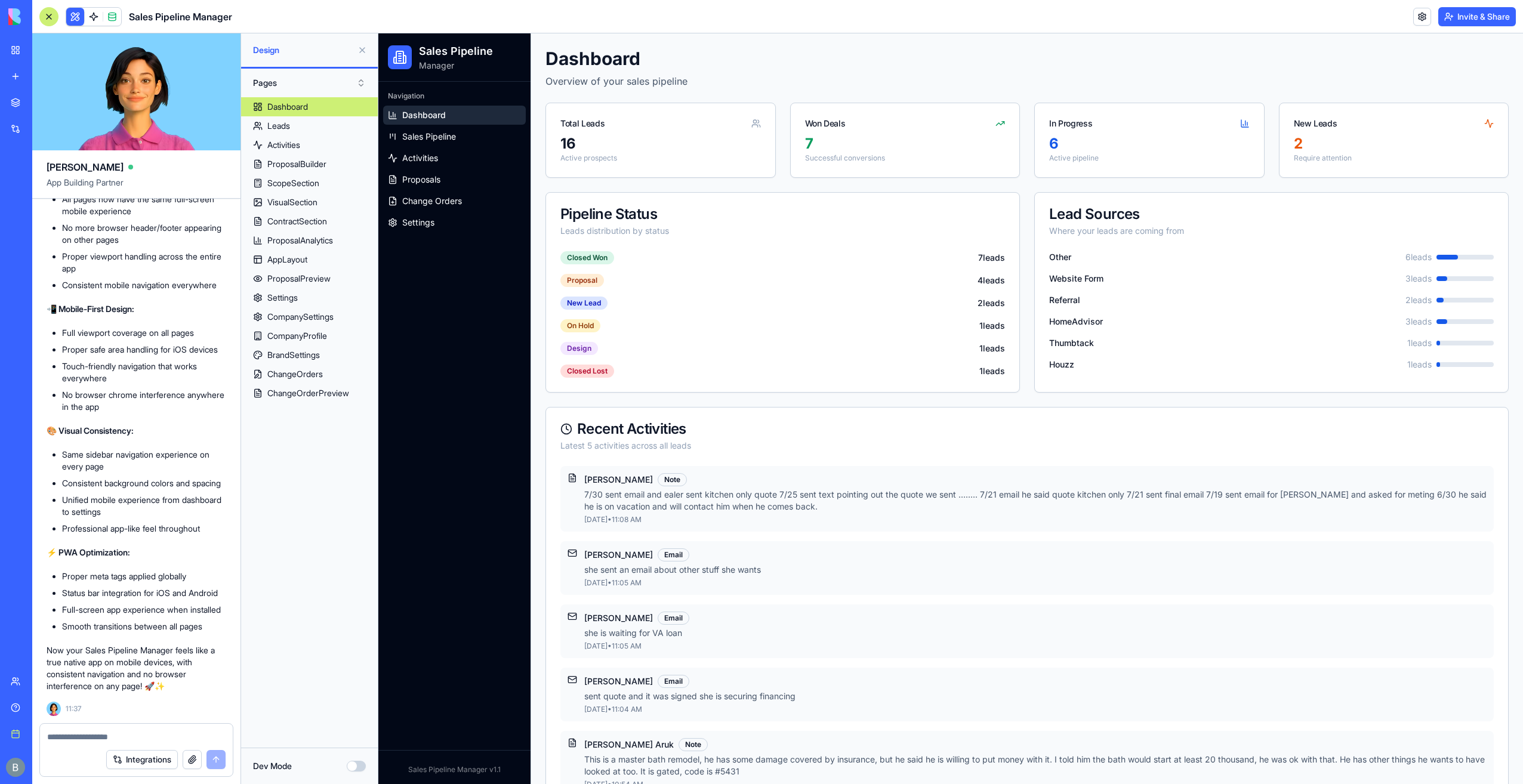
scroll to position [52364, 0]
click at [134, 731] on div at bounding box center [136, 734] width 193 height 19
click at [114, 744] on div "Integrations" at bounding box center [136, 759] width 193 height 33
click at [102, 739] on textarea at bounding box center [136, 737] width 179 height 12
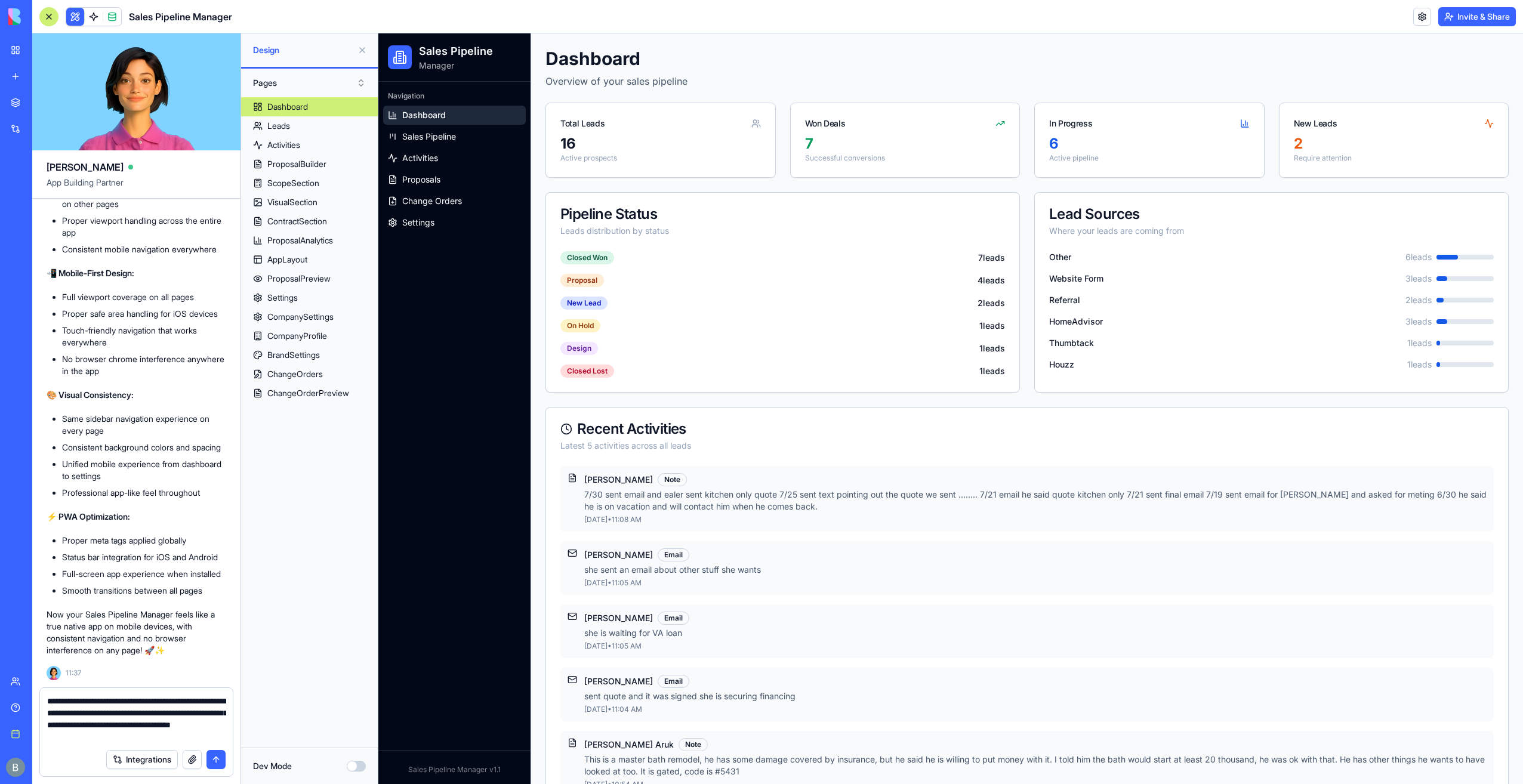
type textarea "**********"
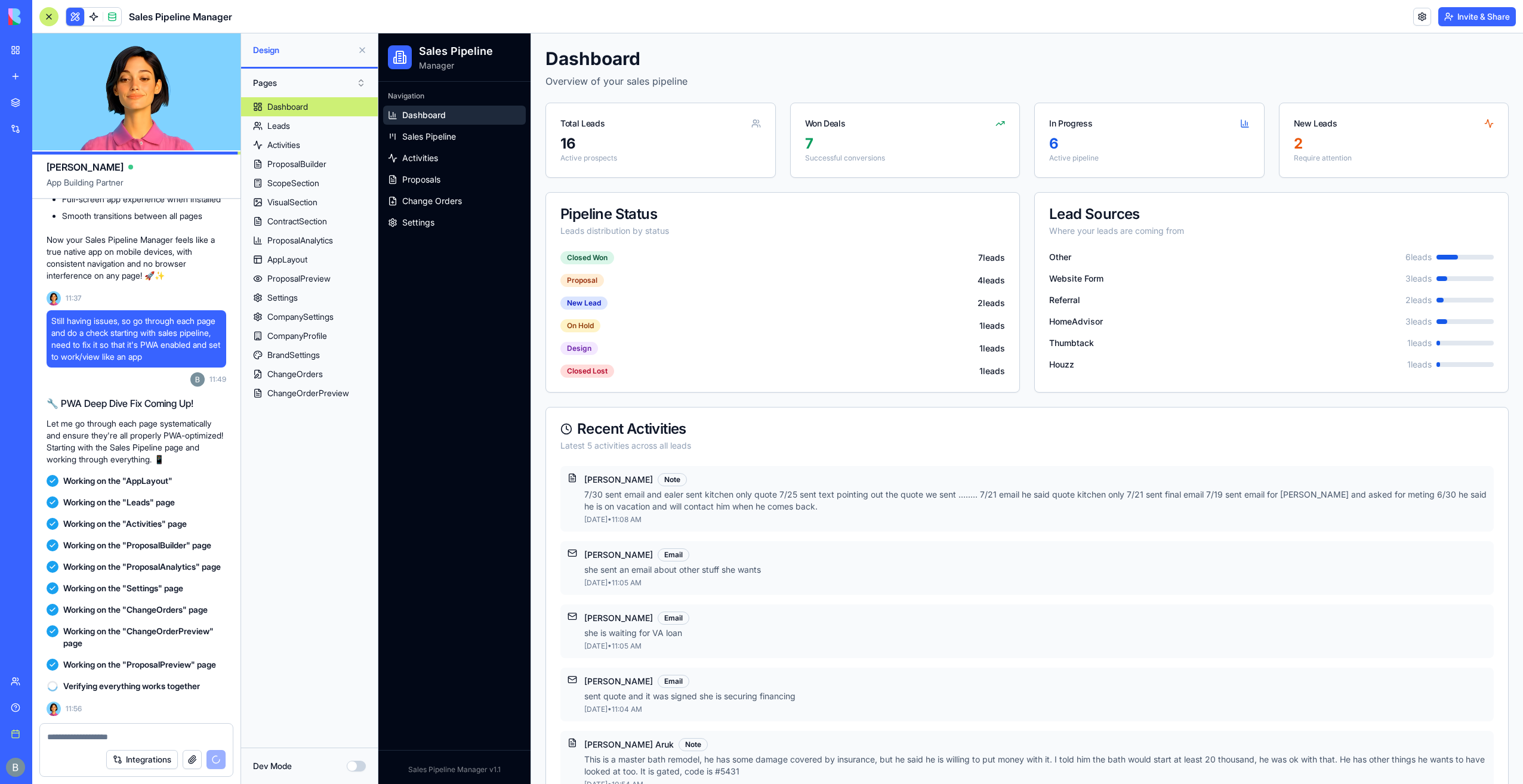
scroll to position [52873, 0]
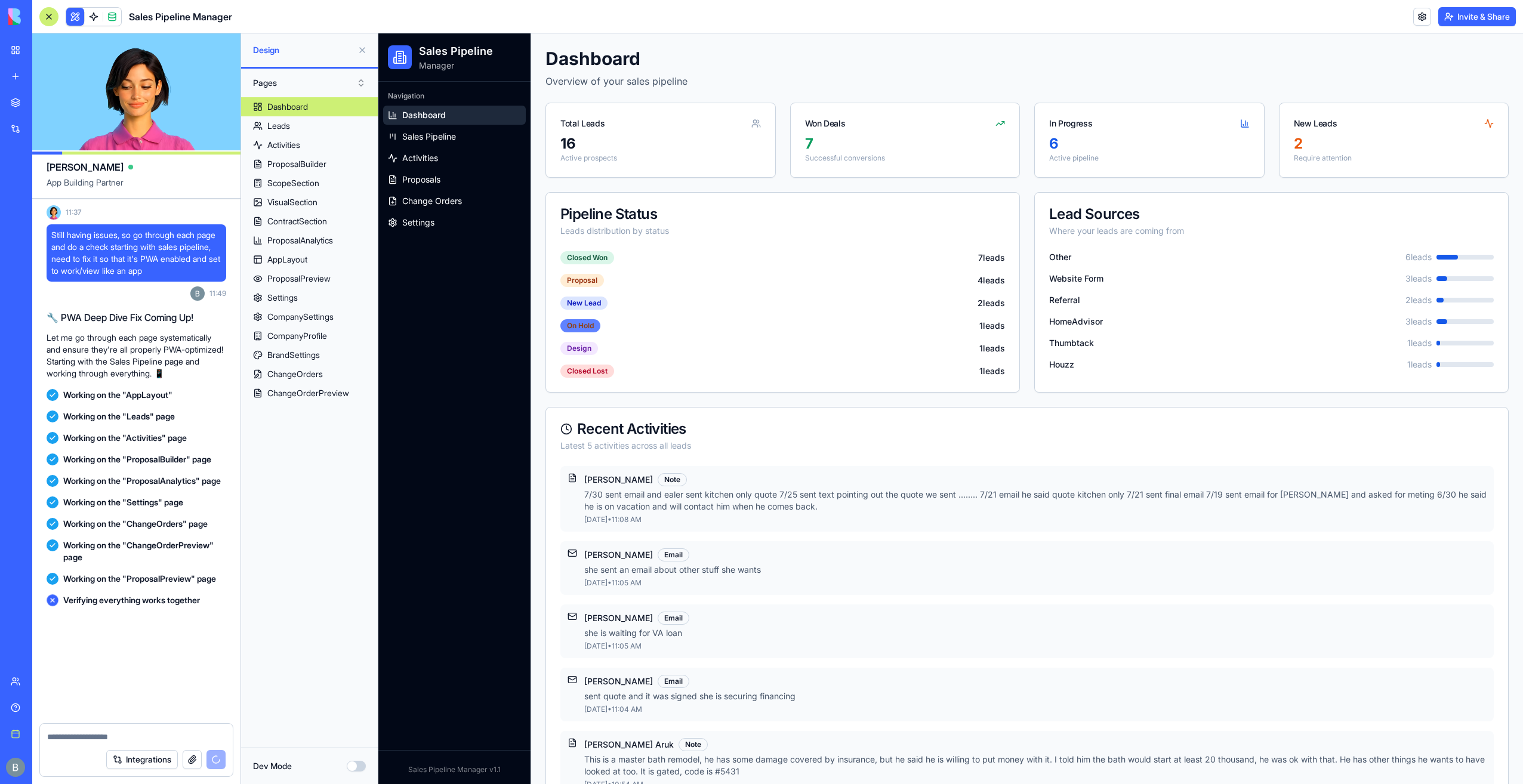
click at [585, 324] on div "On Hold" at bounding box center [580, 325] width 40 height 13
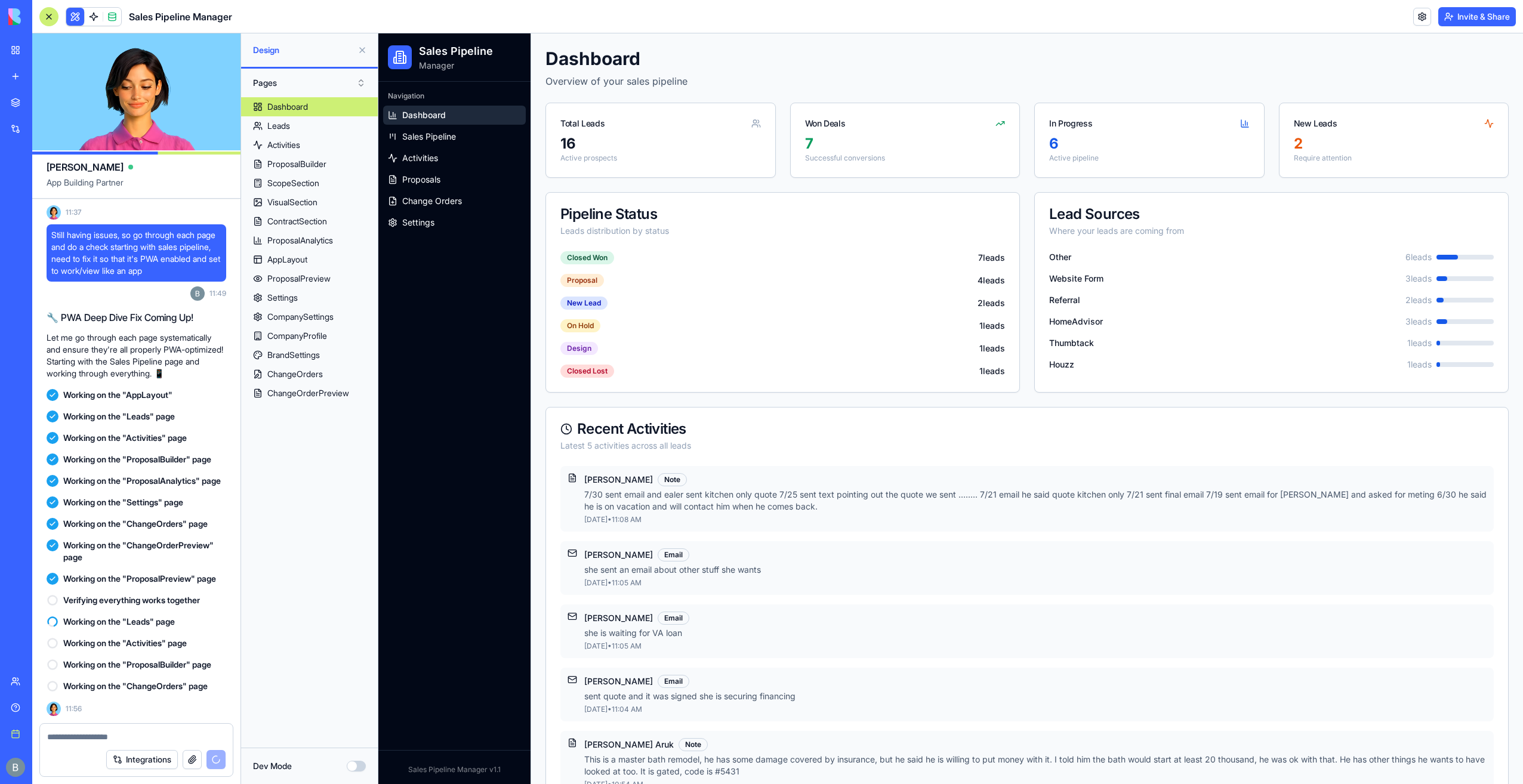
click at [639, 311] on div "Closed Won 7 leads Proposal 4 leads New Lead 2 leads On Hold 1 leads Design 1 l…" at bounding box center [783, 322] width 473 height 141
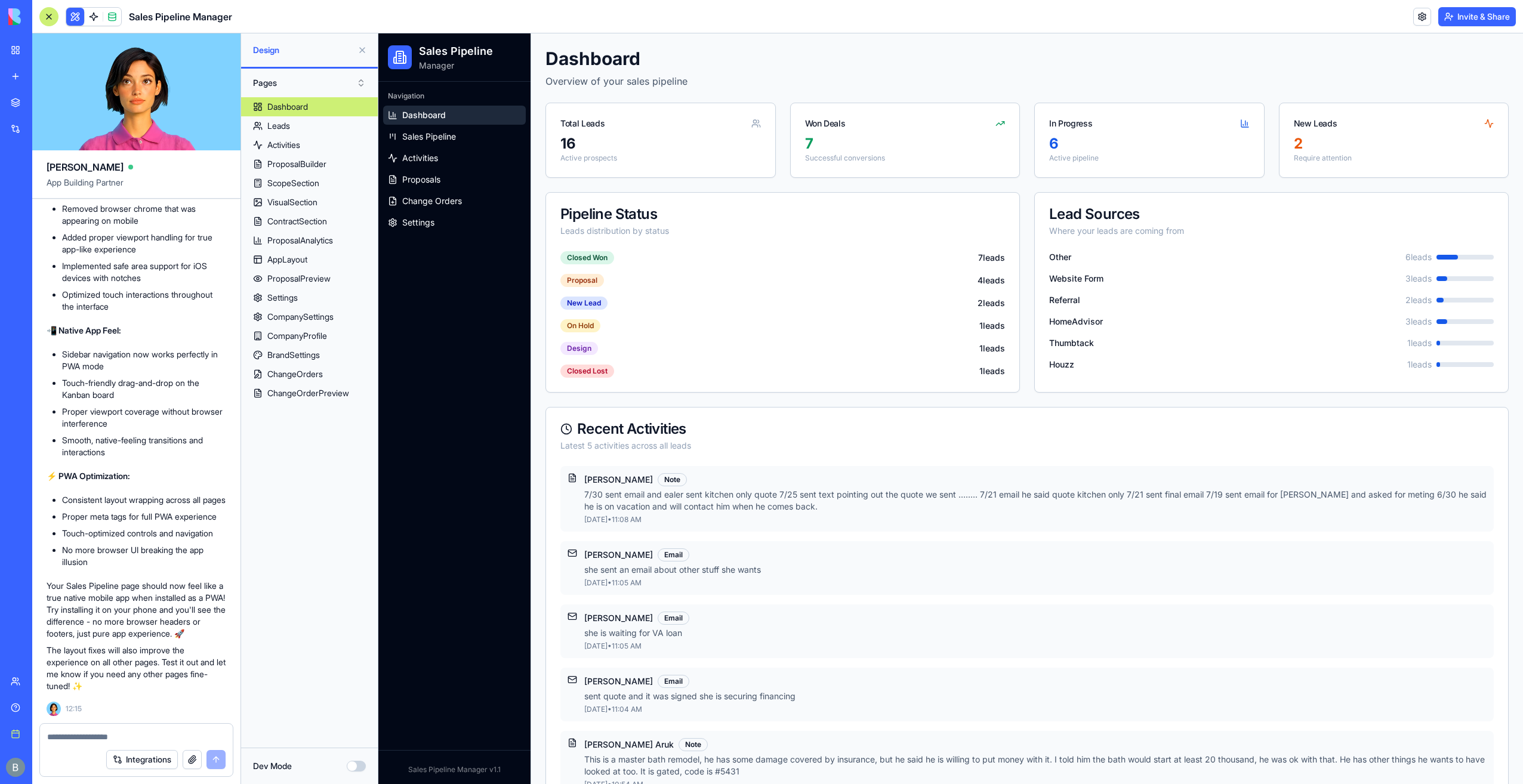
scroll to position [53792, 0]
click at [362, 52] on button at bounding box center [362, 50] width 19 height 19
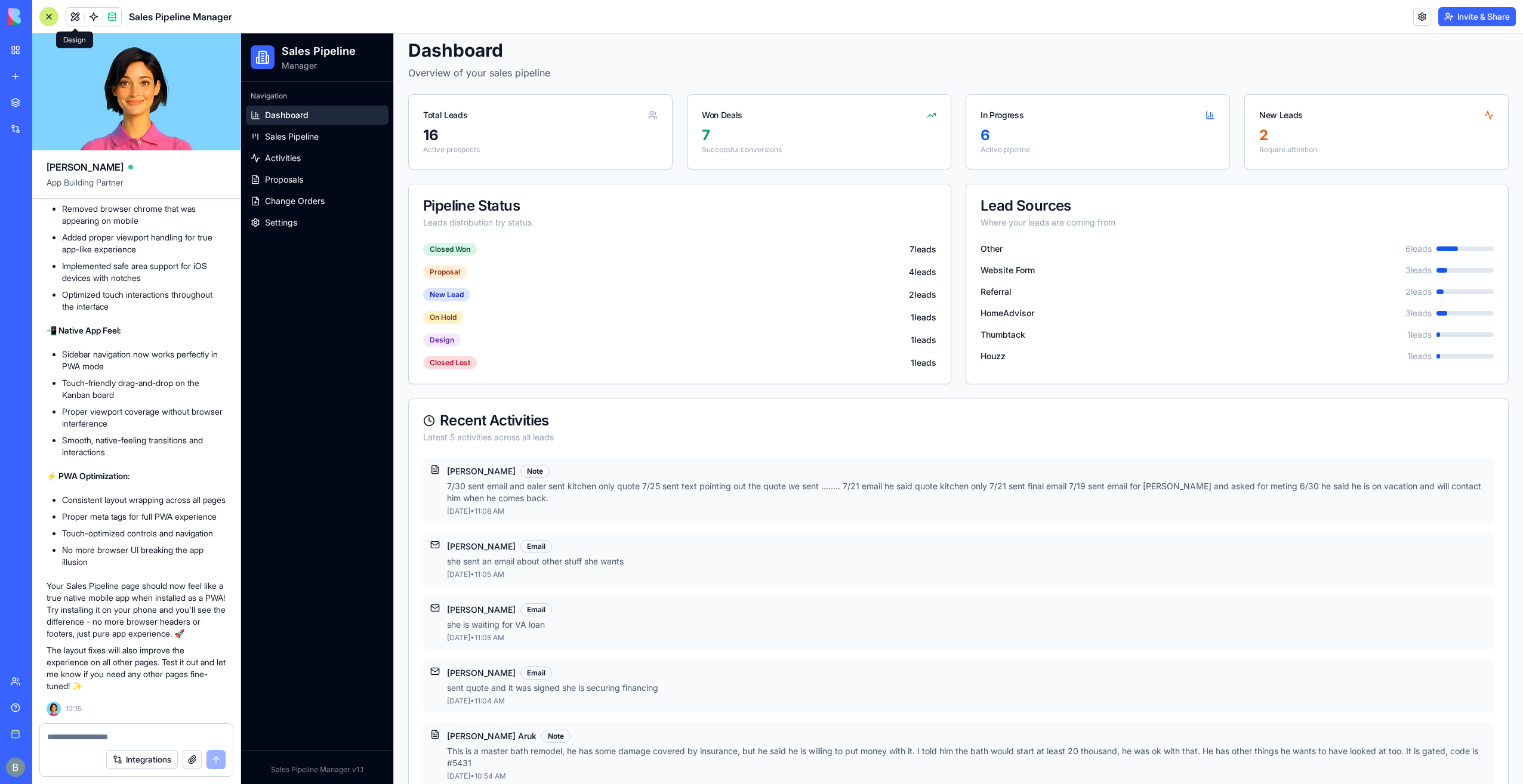
scroll to position [36, 0]
